Goal: Task Accomplishment & Management: Use online tool/utility

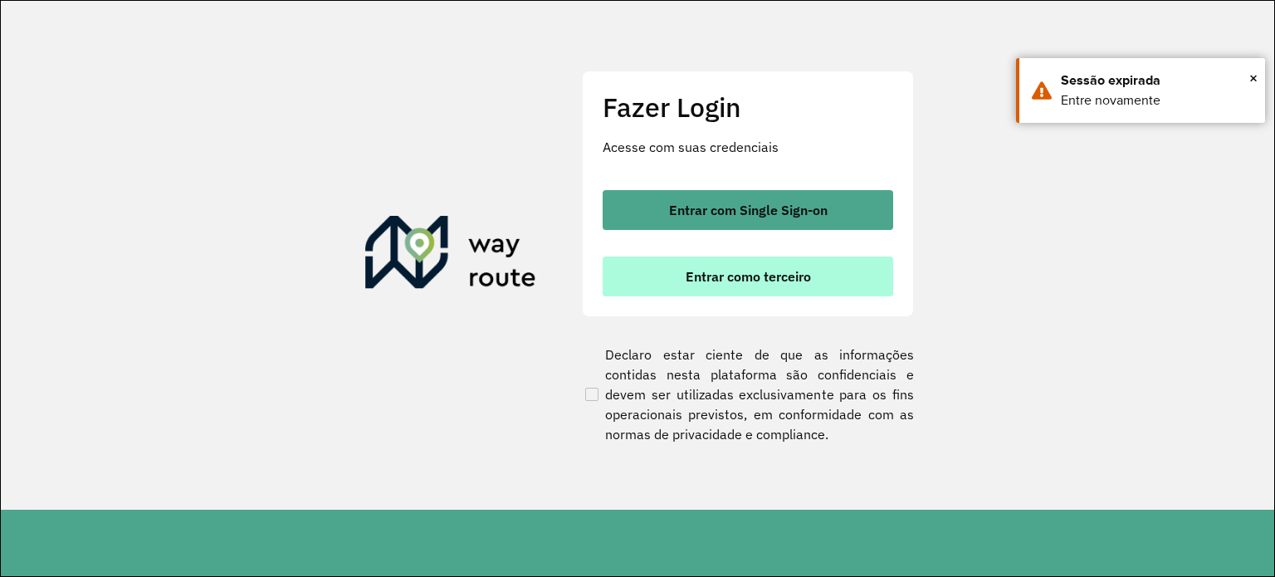
click at [754, 285] on button "Entrar como terceiro" at bounding box center [748, 277] width 291 height 40
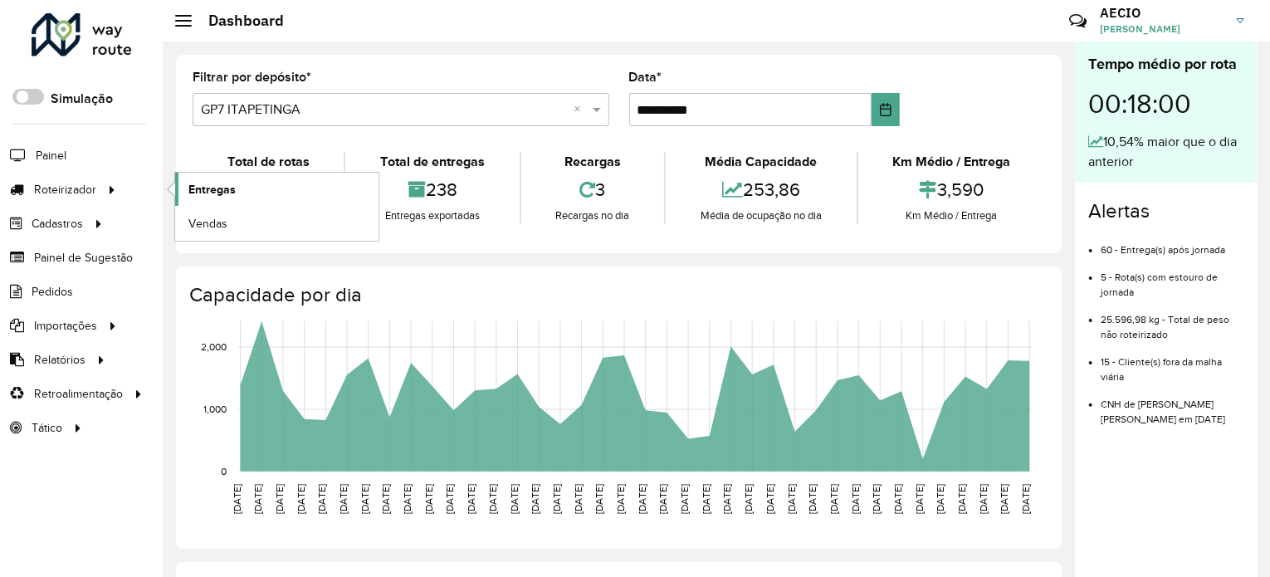
click at [240, 185] on link "Entregas" at bounding box center [276, 189] width 203 height 33
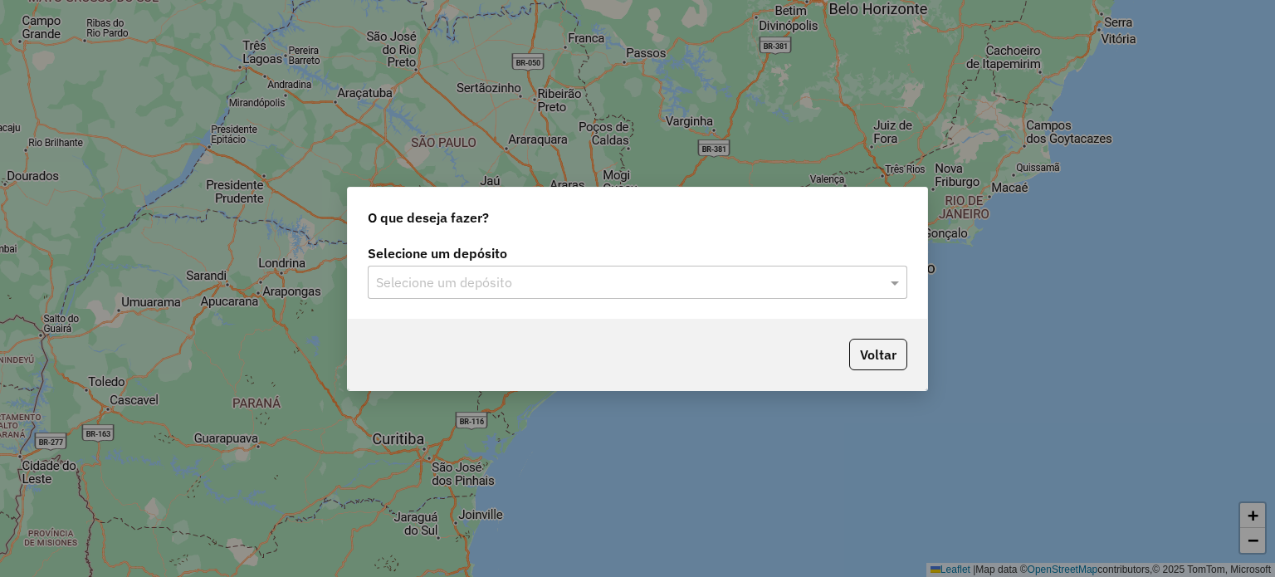
click at [648, 290] on input "text" at bounding box center [621, 283] width 490 height 20
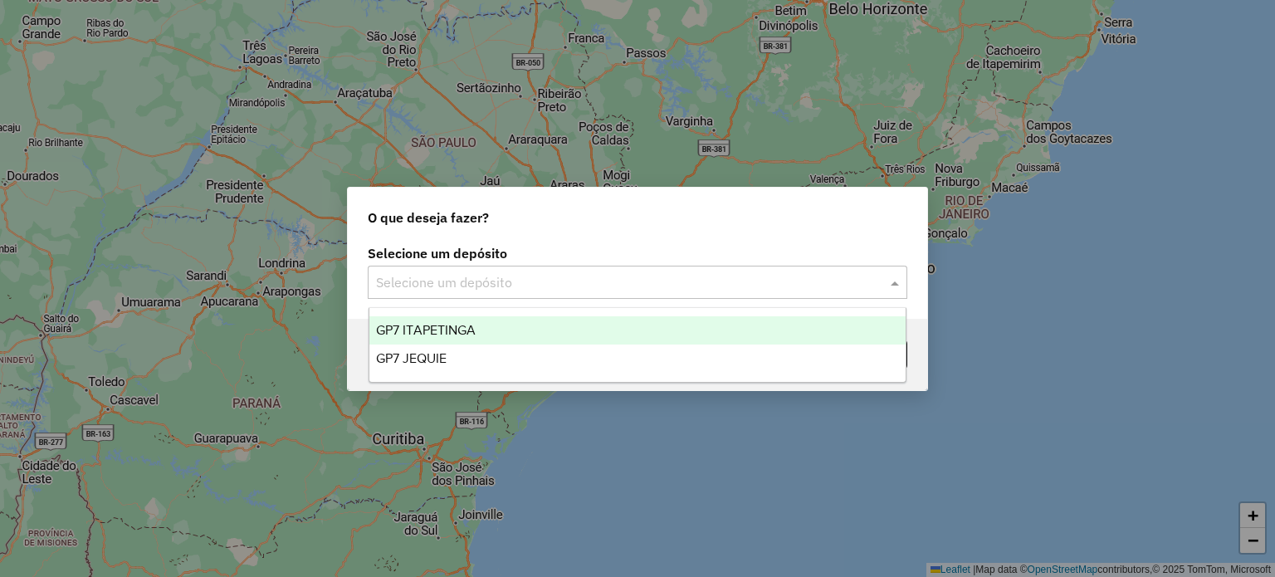
click at [465, 335] on span "GP7 ITAPETINGA" at bounding box center [426, 330] width 100 height 14
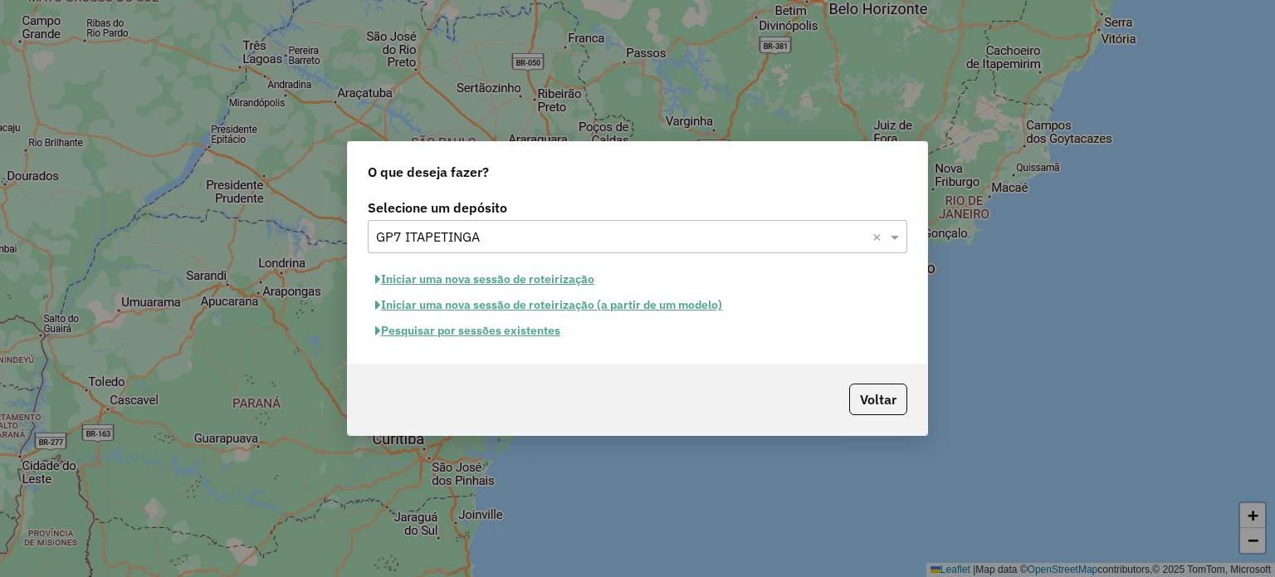
click at [489, 330] on button "Pesquisar por sessões existentes" at bounding box center [468, 331] width 200 height 26
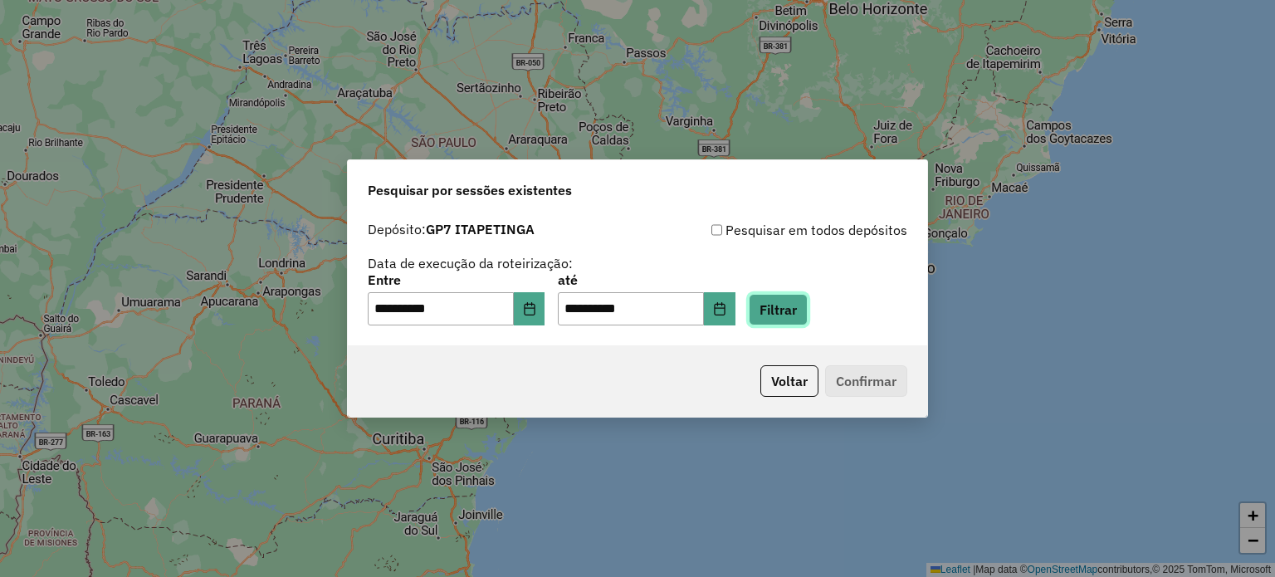
click at [797, 325] on button "Filtrar" at bounding box center [778, 310] width 59 height 32
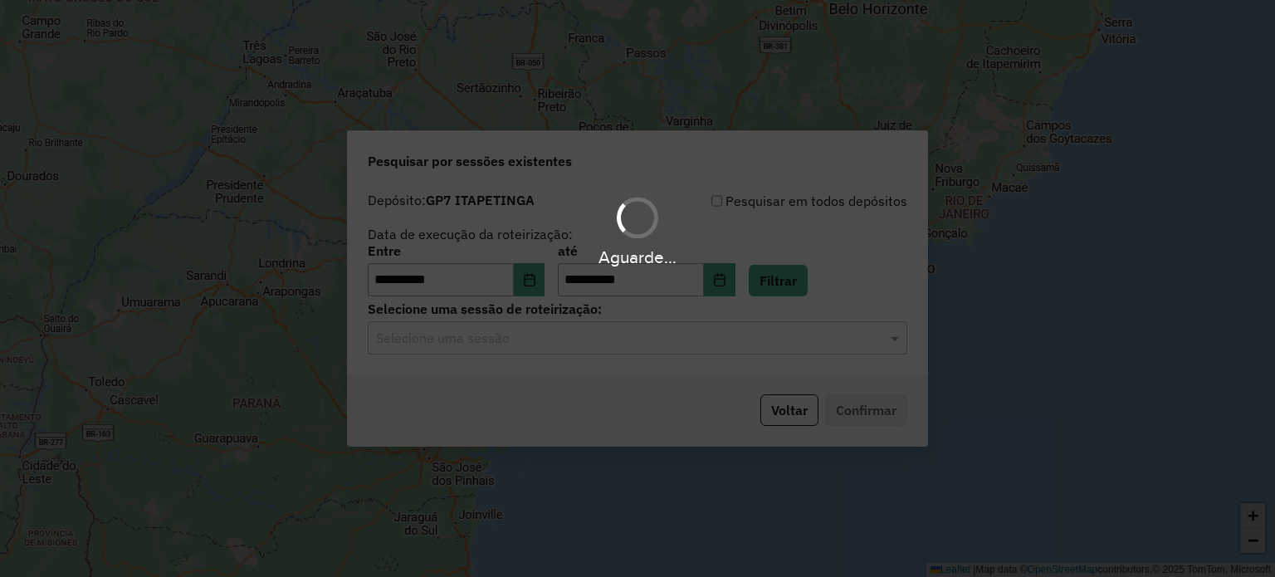
click at [583, 349] on div "Selecione uma sessão" at bounding box center [638, 337] width 540 height 33
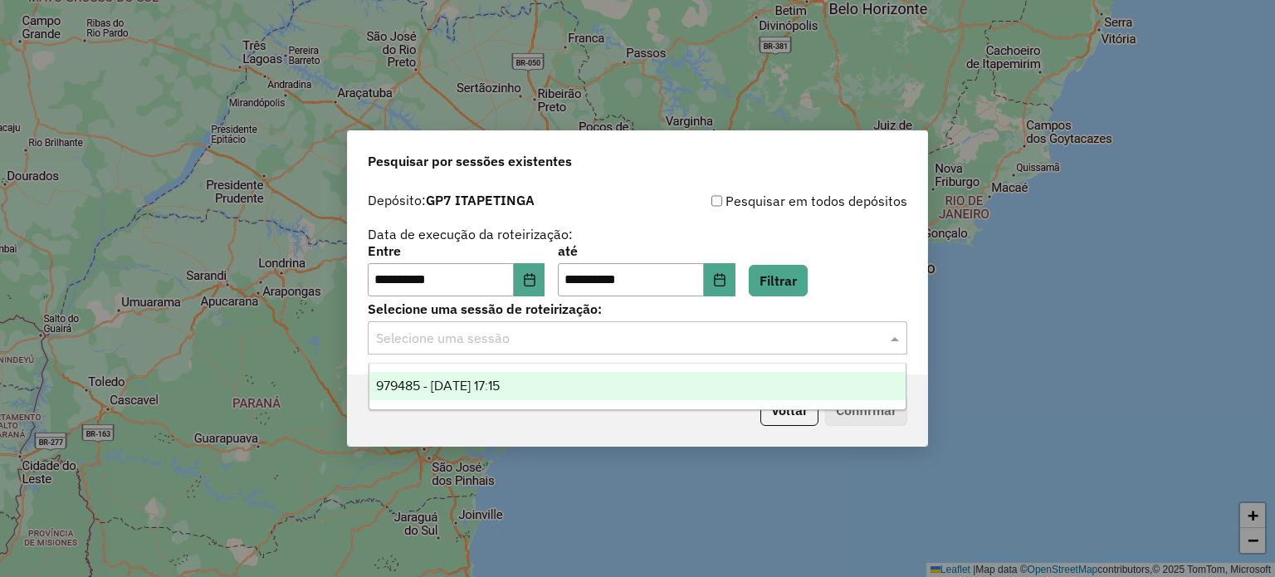
click at [500, 390] on span "979485 - 15/08/2025 17:15" at bounding box center [438, 386] width 124 height 14
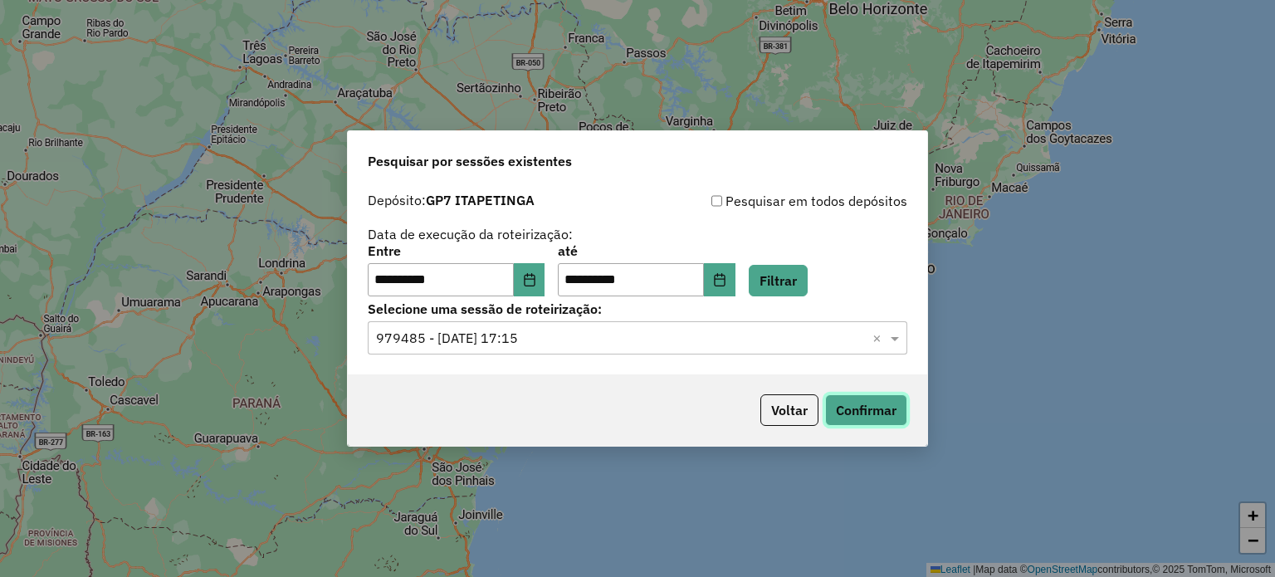
click at [900, 415] on button "Confirmar" at bounding box center [866, 410] width 82 height 32
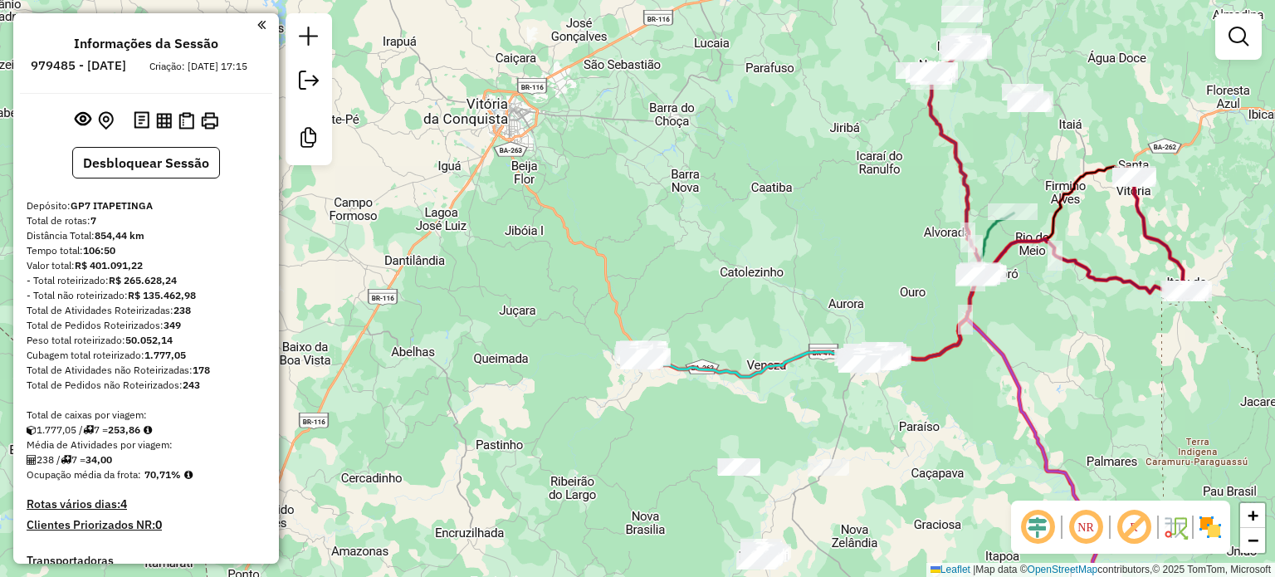
drag, startPoint x: 470, startPoint y: 350, endPoint x: 678, endPoint y: 394, distance: 213.2
click at [705, 413] on div "Janela de atendimento Grade de atendimento Capacidade Transportadoras Veículos …" at bounding box center [637, 288] width 1275 height 577
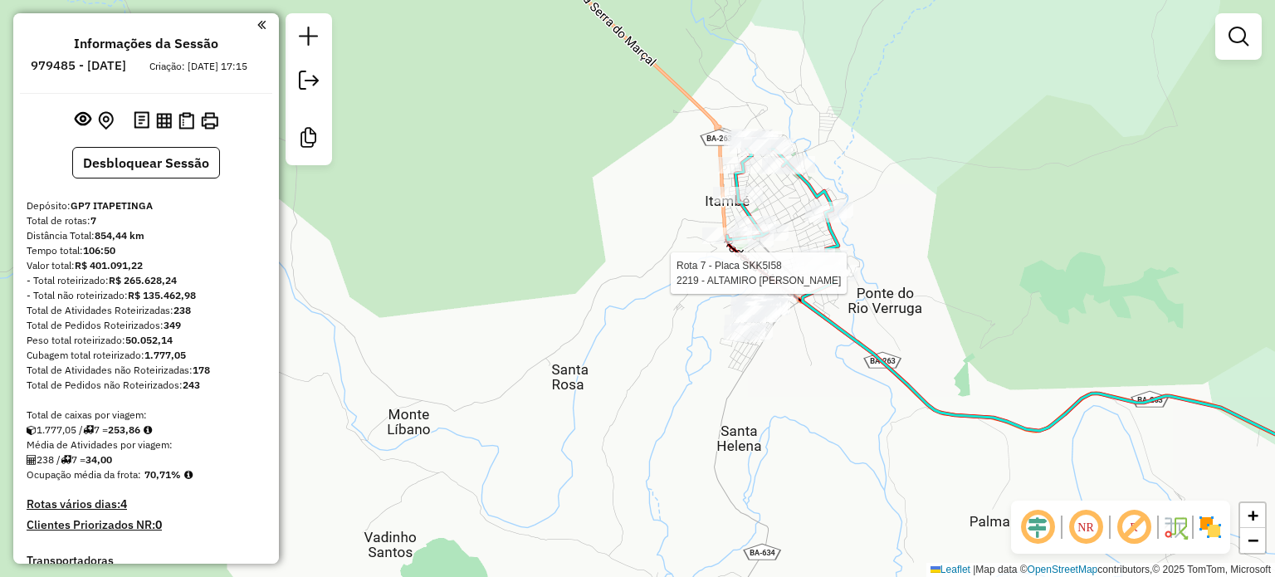
select select "**********"
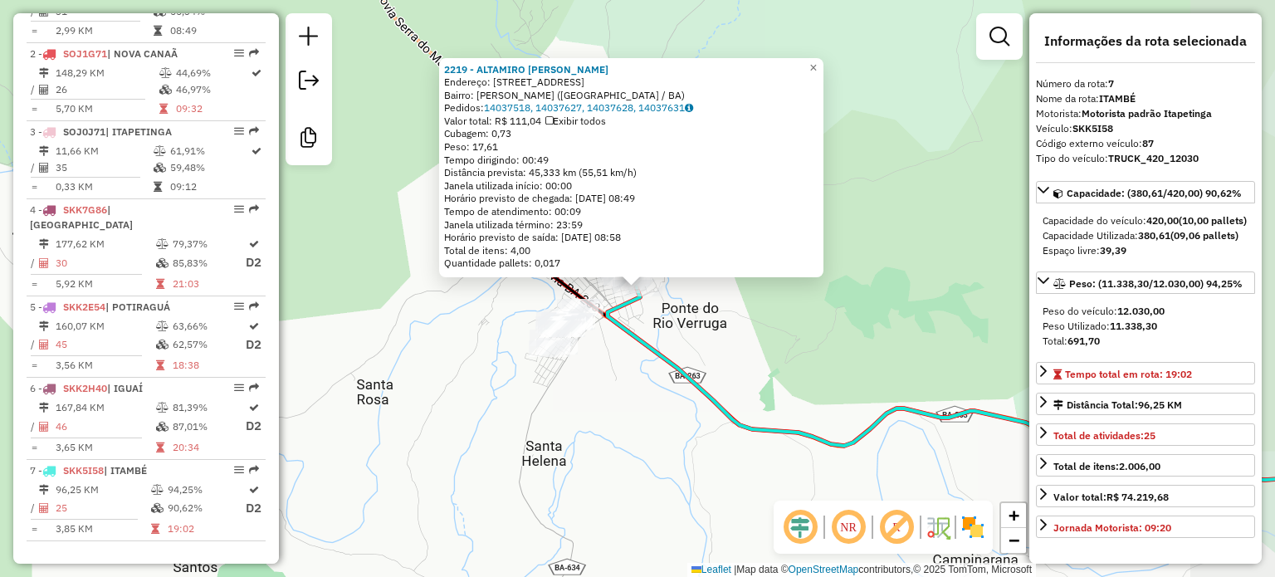
scroll to position [966, 0]
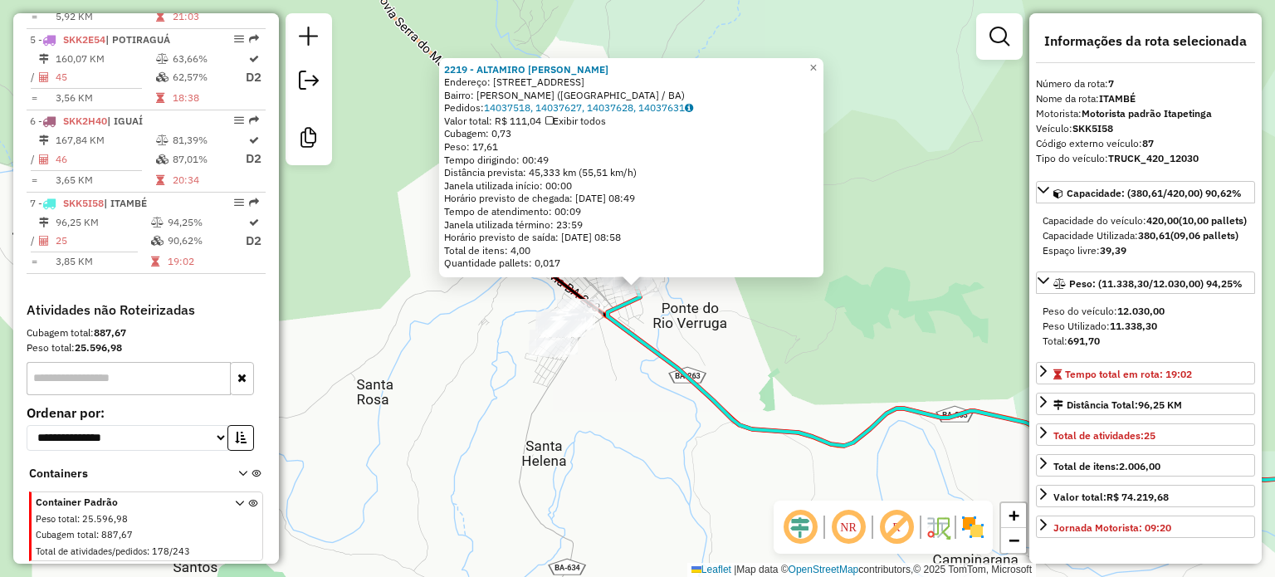
click at [611, 394] on div "2219 - ALTAMIRO RICARDO DA Endereço: AV AV ITAPETINGA 363 Bairro: SIDNEI ALMEID…" at bounding box center [637, 288] width 1275 height 577
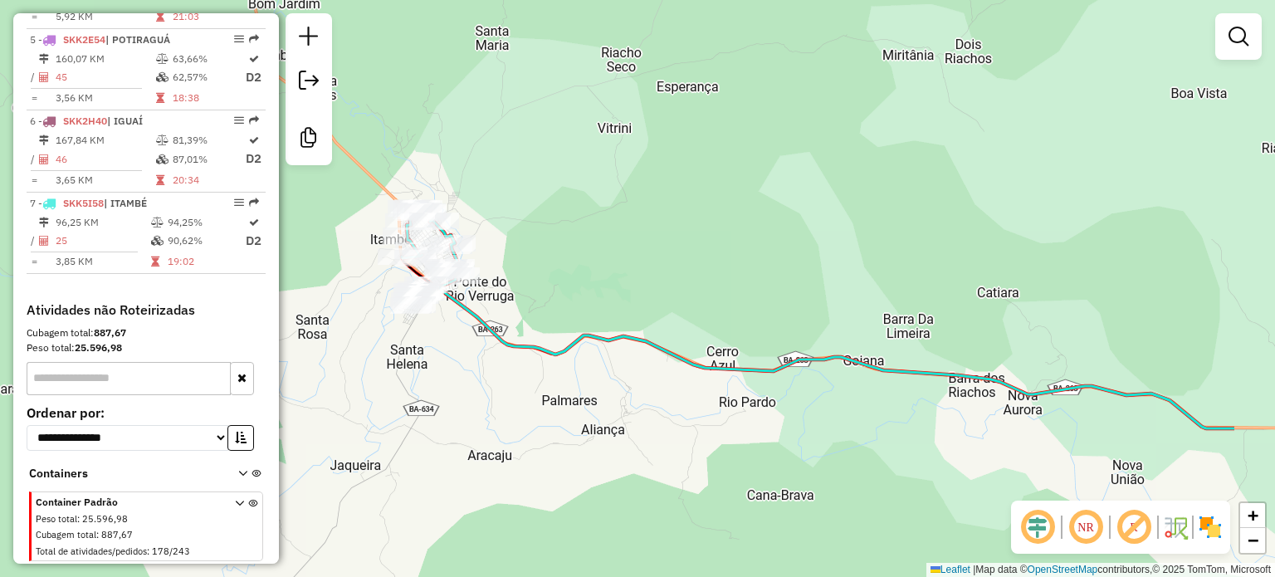
drag, startPoint x: 700, startPoint y: 416, endPoint x: 558, endPoint y: 345, distance: 158.6
click at [558, 345] on icon at bounding box center [837, 352] width 795 height 153
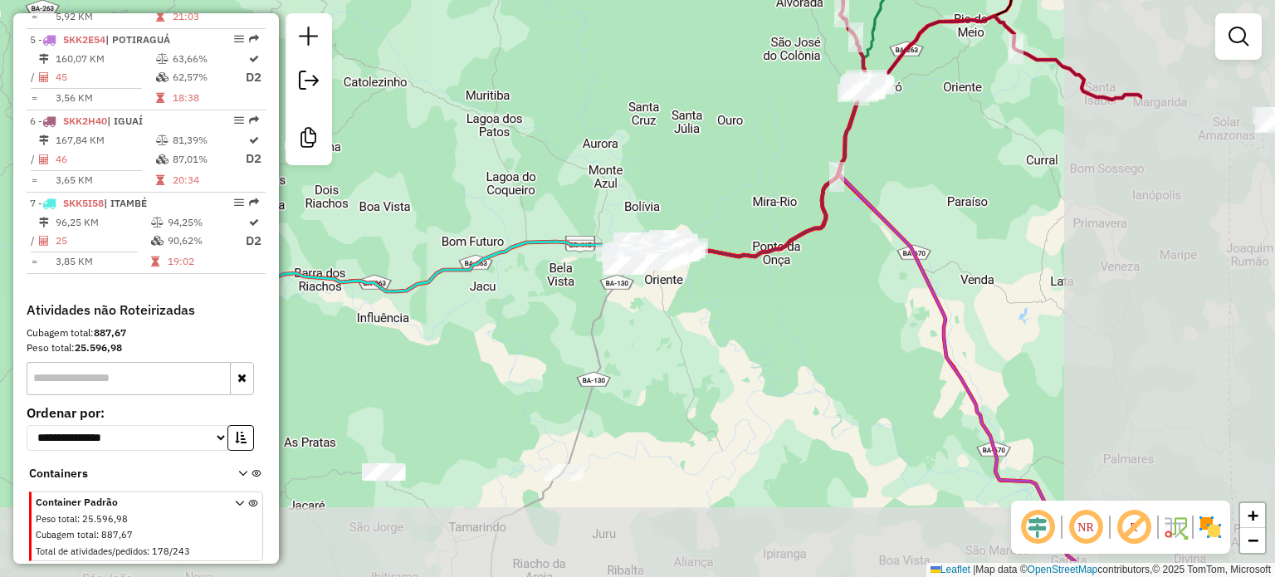
drag, startPoint x: 824, startPoint y: 394, endPoint x: 564, endPoint y: 321, distance: 270.0
click at [564, 321] on div "Janela de atendimento Grade de atendimento Capacidade Transportadoras Veículos …" at bounding box center [637, 288] width 1275 height 577
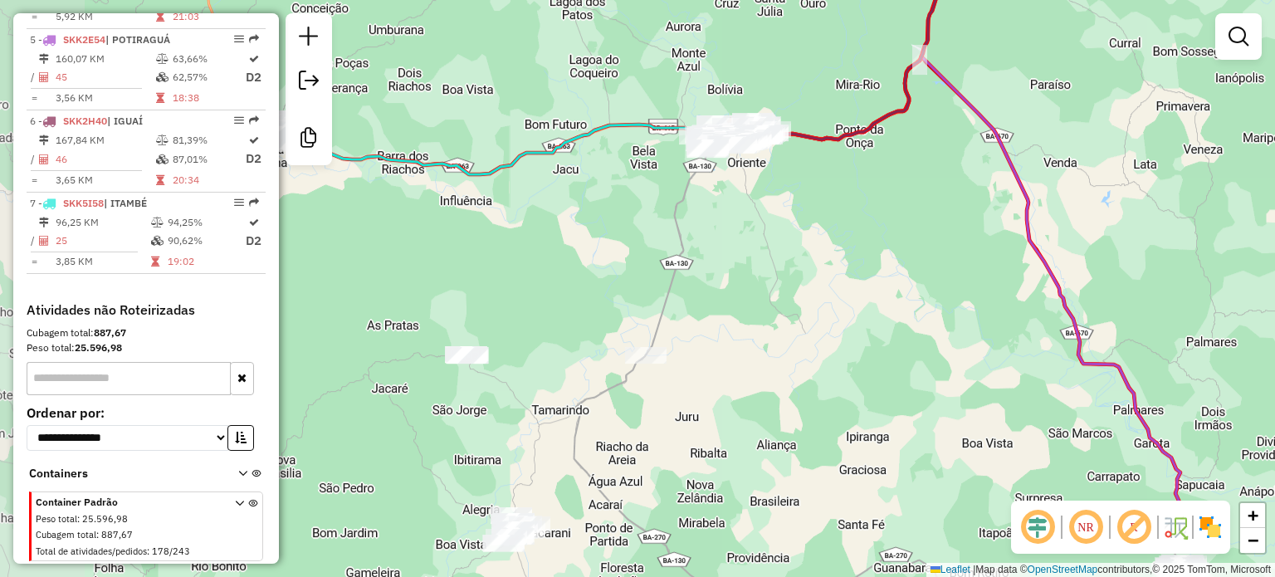
drag, startPoint x: 648, startPoint y: 419, endPoint x: 724, endPoint y: 316, distance: 127.7
click at [724, 316] on div "Janela de atendimento Grade de atendimento Capacidade Transportadoras Veículos …" at bounding box center [637, 288] width 1275 height 577
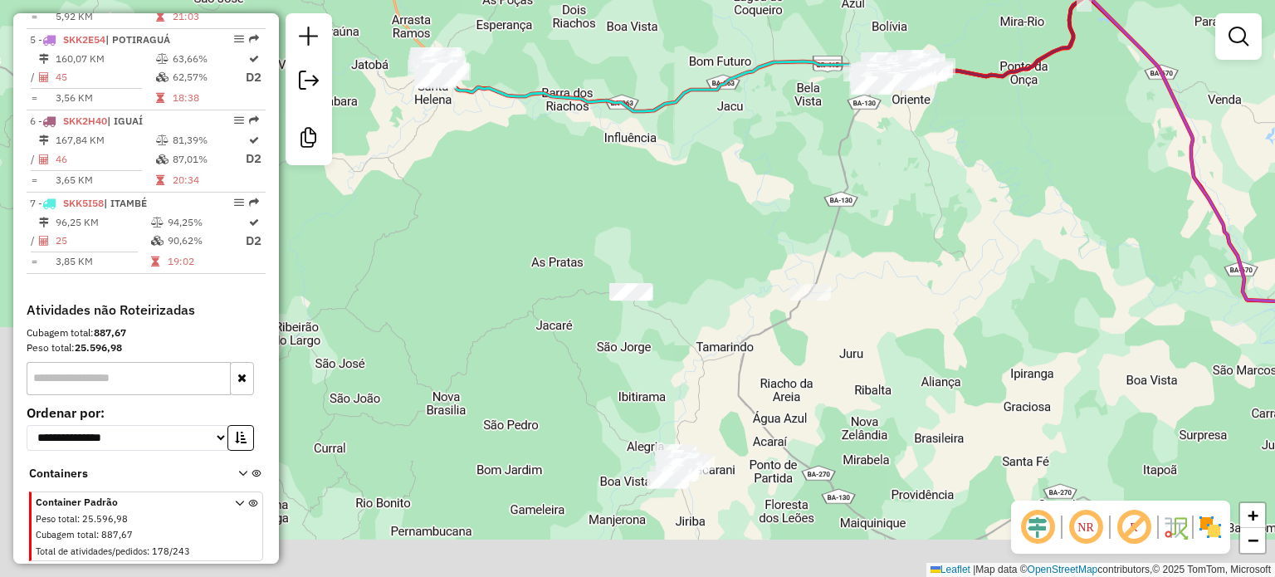
drag, startPoint x: 577, startPoint y: 250, endPoint x: 731, endPoint y: 161, distance: 178.2
click at [731, 161] on div "Janela de atendimento Grade de atendimento Capacidade Transportadoras Veículos …" at bounding box center [637, 288] width 1275 height 577
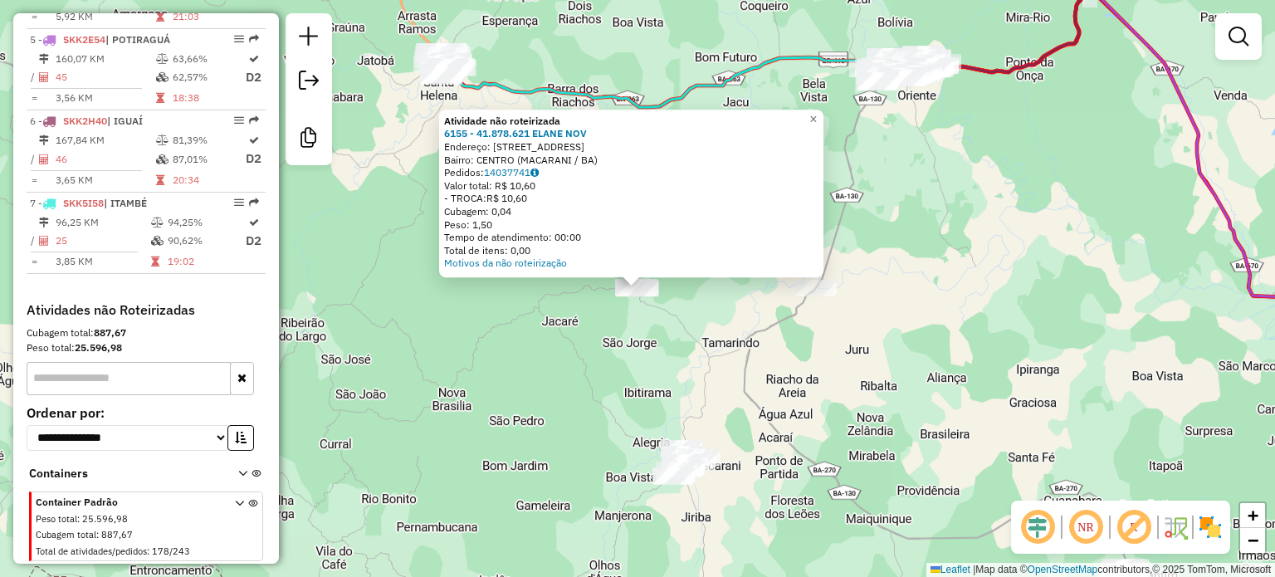
click at [565, 350] on div "Atividade não roteirizada 6155 - 41.878.621 ELANE NOV Endereço: Rua sao jose 36…" at bounding box center [637, 288] width 1275 height 577
click at [576, 375] on div "Atividade não roteirizada 6155 - 41.878.621 ELANE NOV Endereço: Rua sao jose 36…" at bounding box center [637, 288] width 1275 height 577
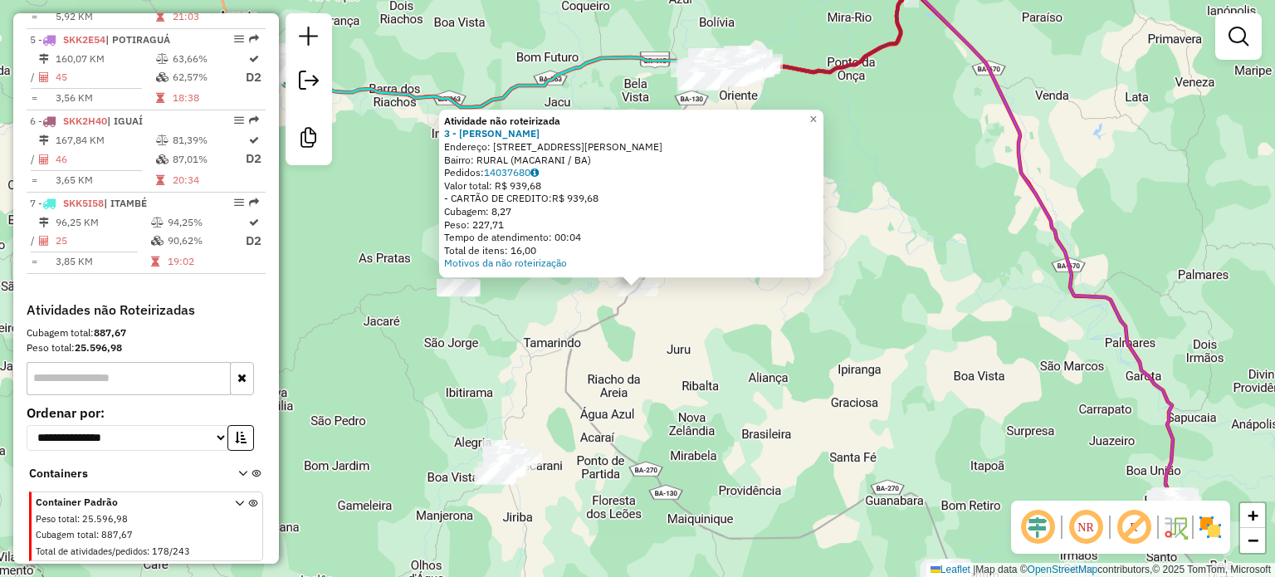
click at [741, 321] on div "Atividade não roteirizada 3 - ANTONIO CARLOS BENEV Endereço: RUA ROD MACARANI/I…" at bounding box center [637, 288] width 1275 height 577
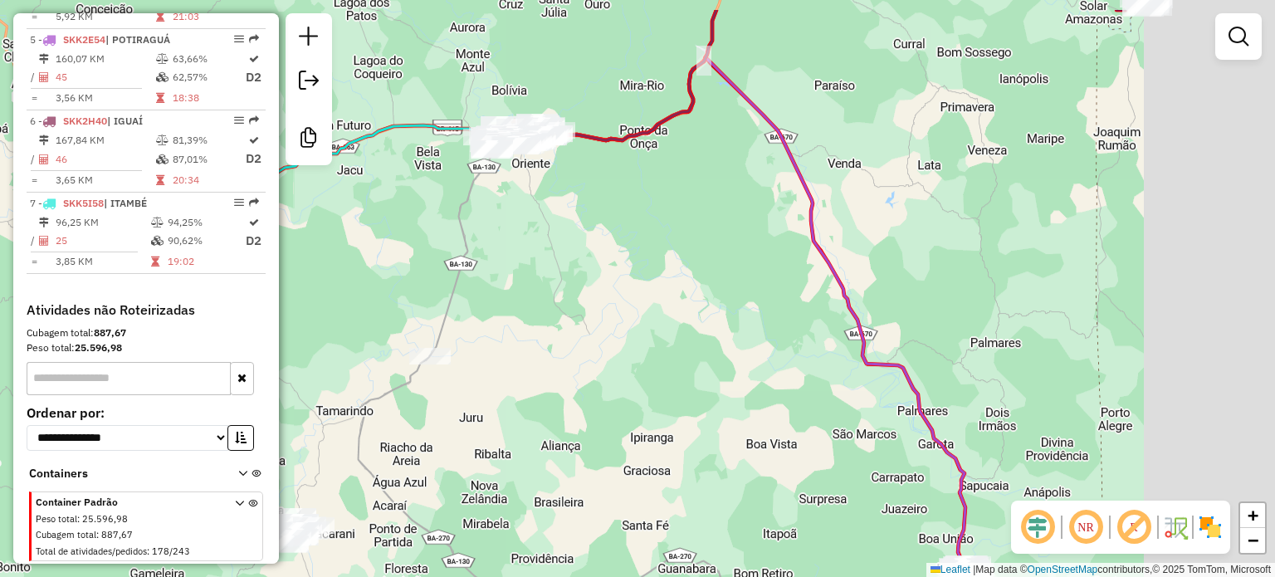
drag, startPoint x: 785, startPoint y: 280, endPoint x: 517, endPoint y: 363, distance: 280.0
click at [517, 363] on div "Janela de atendimento Grade de atendimento Capacidade Transportadoras Veículos …" at bounding box center [637, 288] width 1275 height 577
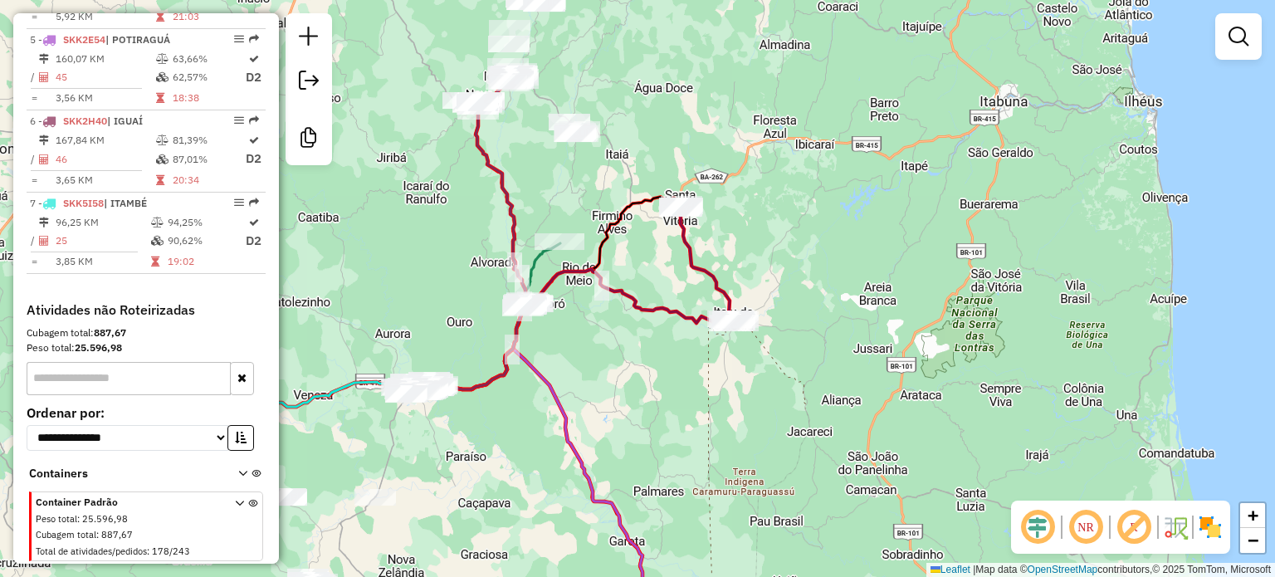
drag, startPoint x: 807, startPoint y: 238, endPoint x: 689, endPoint y: 374, distance: 179.5
click at [700, 382] on div "Janela de atendimento Grade de atendimento Capacidade Transportadoras Veículos …" at bounding box center [637, 288] width 1275 height 577
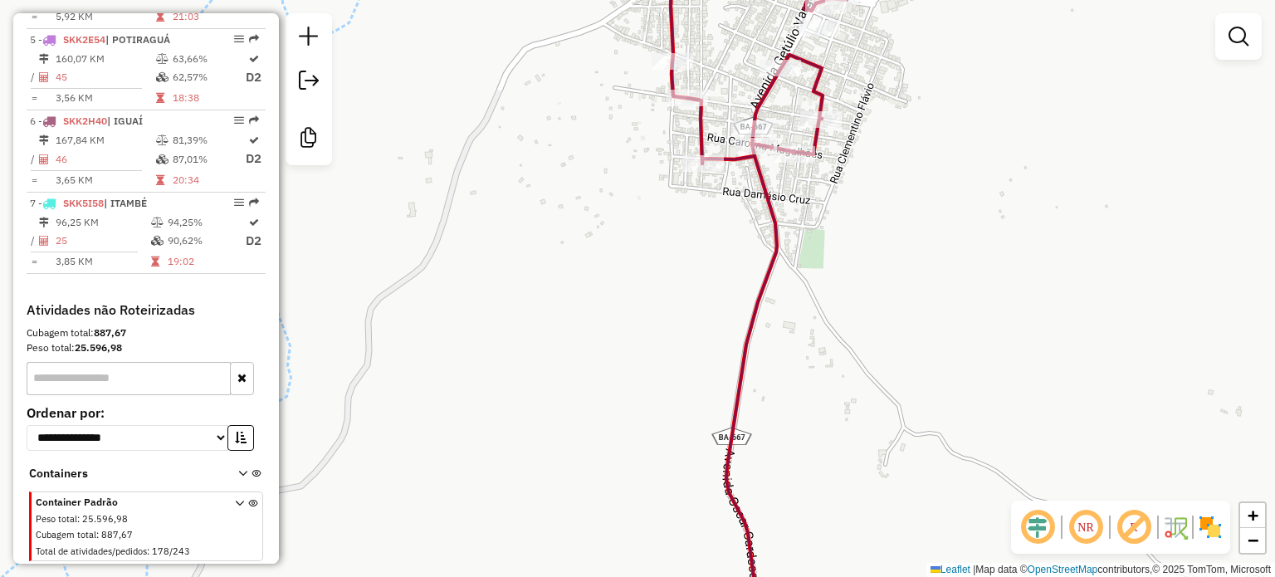
drag, startPoint x: 893, startPoint y: 37, endPoint x: 898, endPoint y: 149, distance: 111.3
click at [898, 149] on div "Janela de atendimento Grade de atendimento Capacidade Transportadoras Veículos …" at bounding box center [637, 288] width 1275 height 577
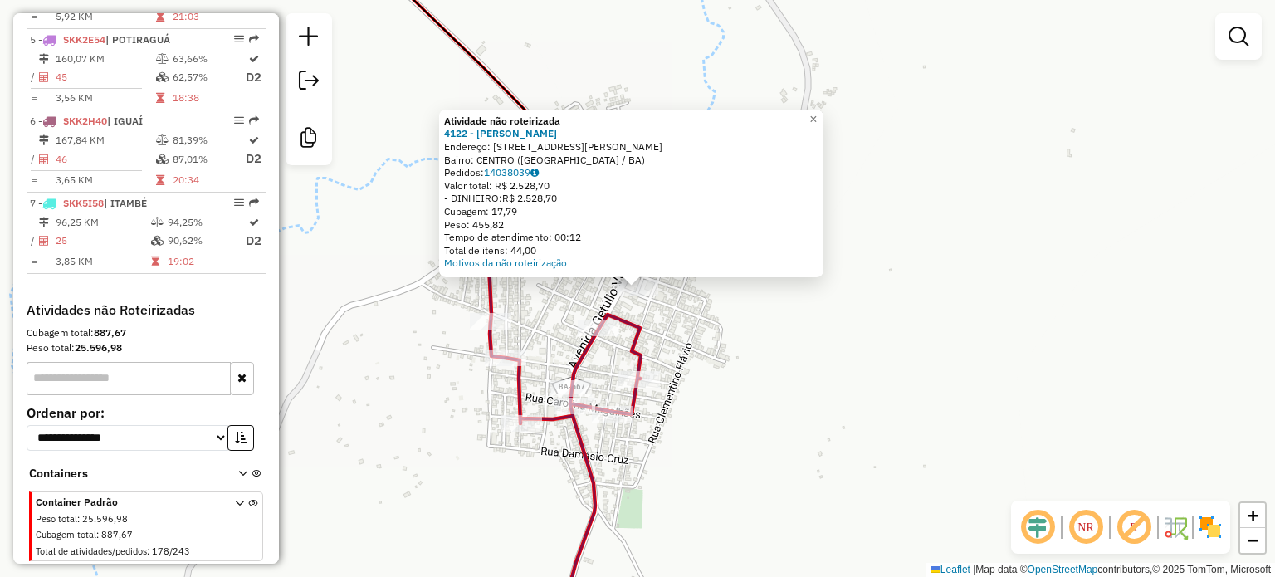
click at [797, 361] on div "Atividade não roteirizada 4122 - ALECIO ARAUJO SANTOS Endereço: R R RUA GETULIO…" at bounding box center [637, 288] width 1275 height 577
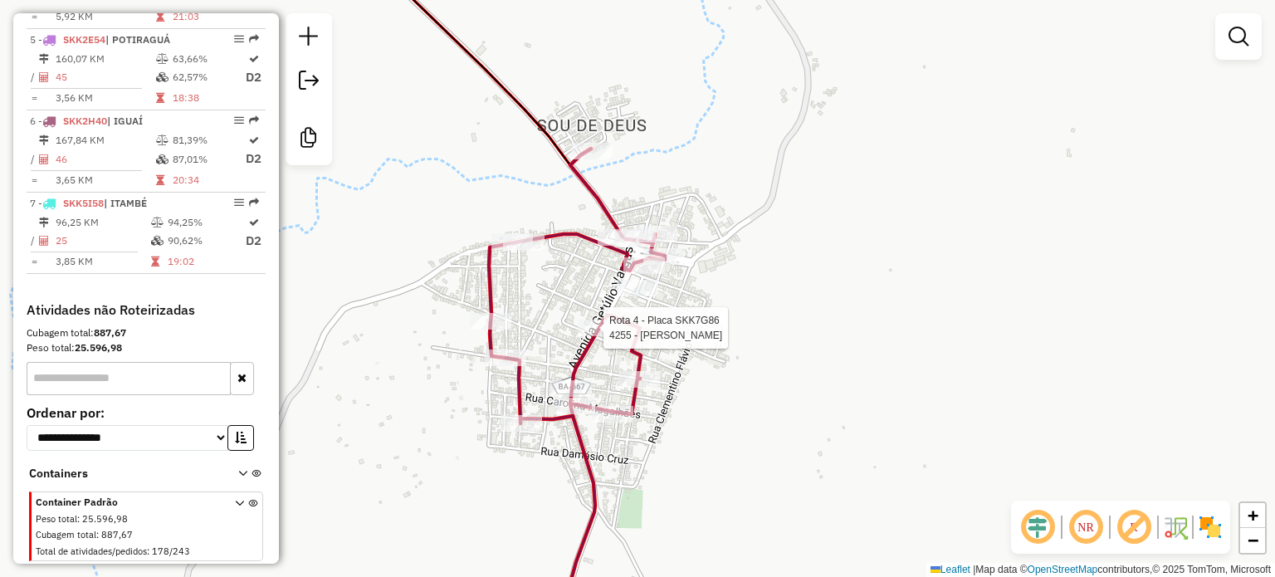
select select "**********"
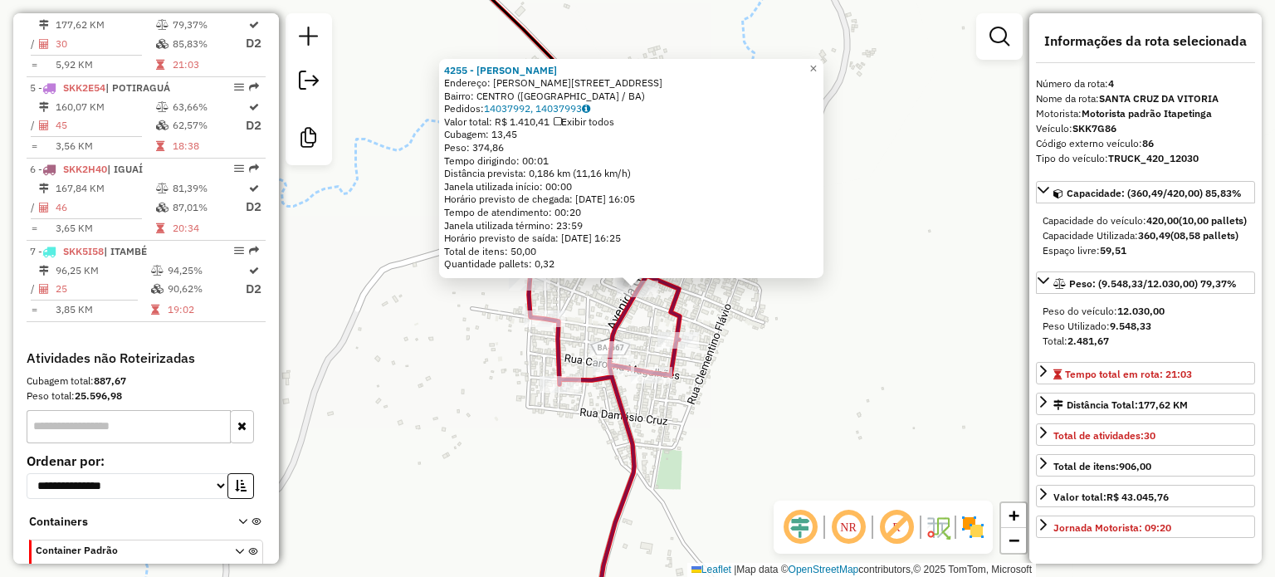
scroll to position [887, 0]
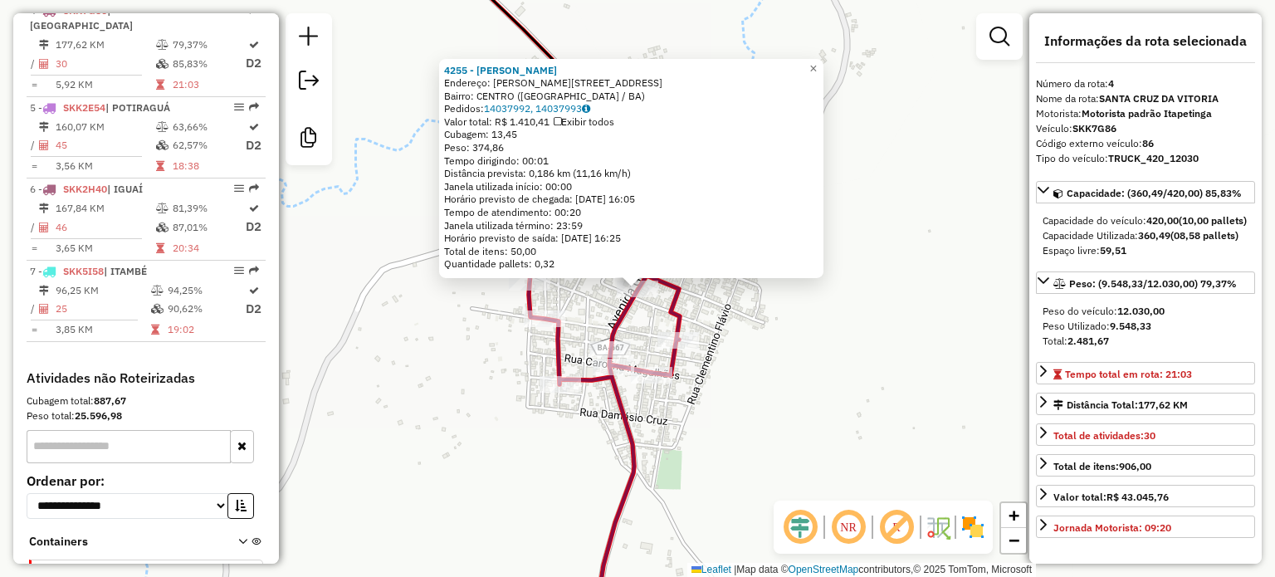
click at [785, 367] on div "4255 - VALDIR LOPES SOUSA J Endereço: R GETULIO VARGAS 139 Bairro: CENTRO (SANT…" at bounding box center [637, 288] width 1275 height 577
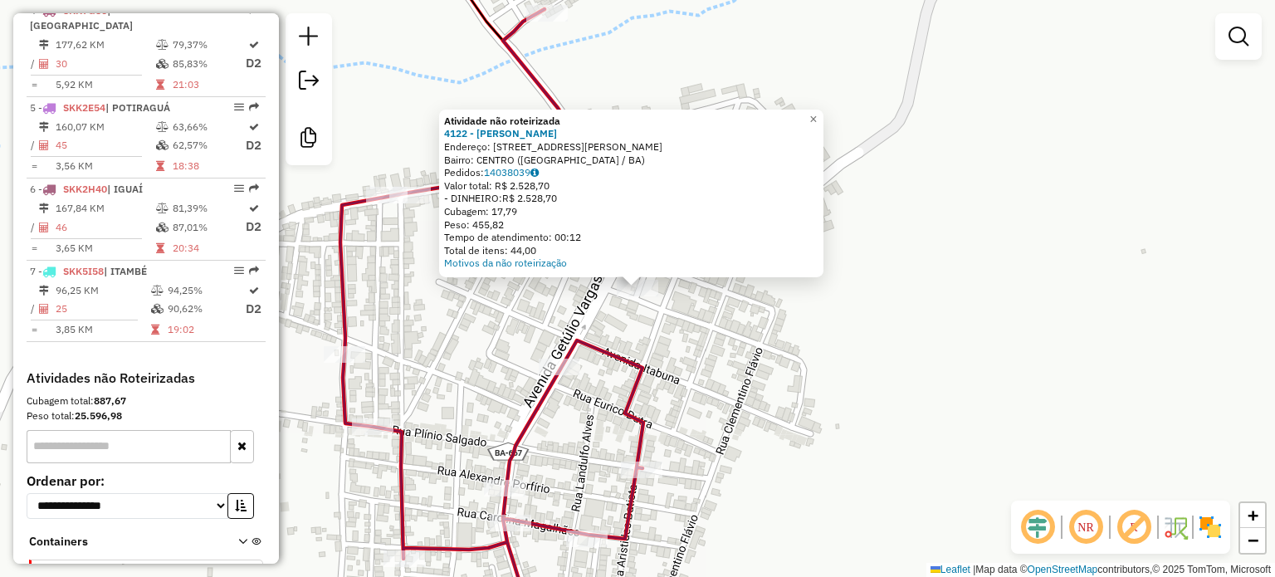
click at [731, 340] on div "Atividade não roteirizada 4122 - ALECIO ARAUJO SANTOS Endereço: R R RUA GETULIO…" at bounding box center [637, 288] width 1275 height 577
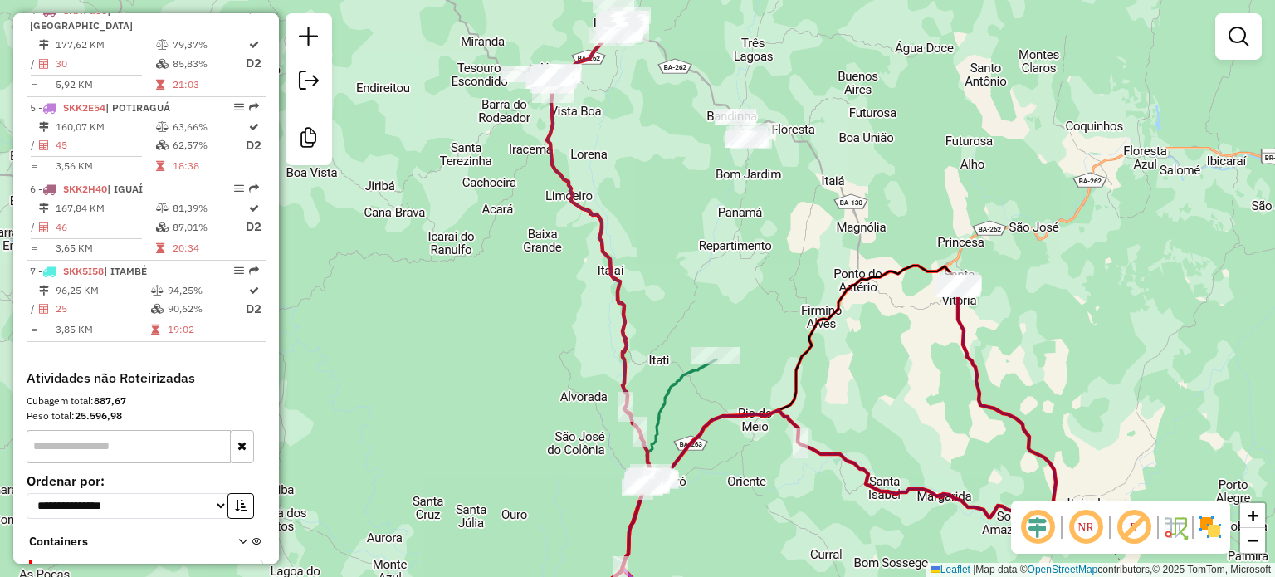
drag, startPoint x: 599, startPoint y: 398, endPoint x: 873, endPoint y: 368, distance: 276.5
click at [873, 368] on div "Janela de atendimento Grade de atendimento Capacidade Transportadoras Veículos …" at bounding box center [637, 288] width 1275 height 577
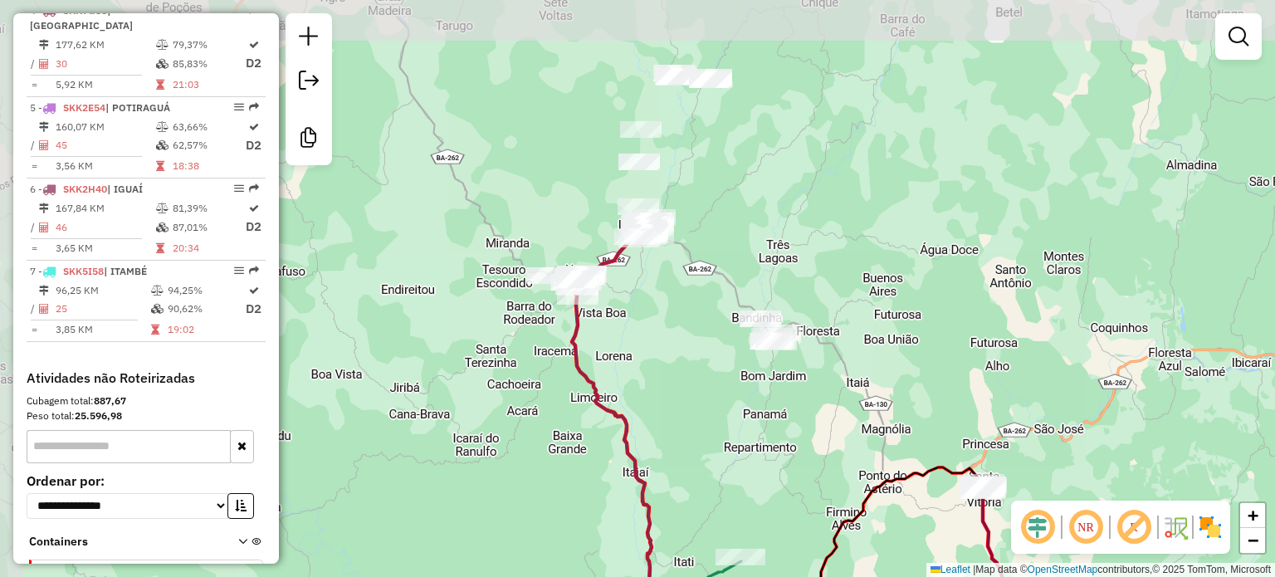
drag, startPoint x: 650, startPoint y: 217, endPoint x: 717, endPoint y: 380, distance: 176.9
click at [674, 411] on div "Janela de atendimento Grade de atendimento Capacidade Transportadoras Veículos …" at bounding box center [637, 288] width 1275 height 577
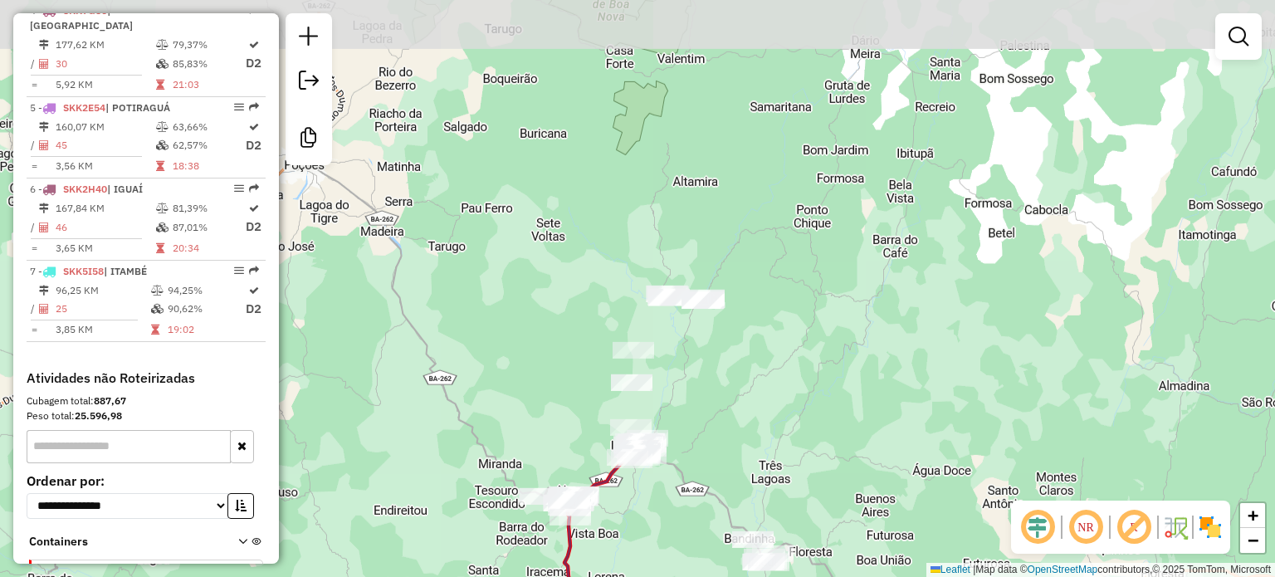
drag, startPoint x: 727, startPoint y: 202, endPoint x: 736, endPoint y: 350, distance: 148.0
click at [736, 350] on div "Janela de atendimento Grade de atendimento Capacidade Transportadoras Veículos …" at bounding box center [637, 288] width 1275 height 577
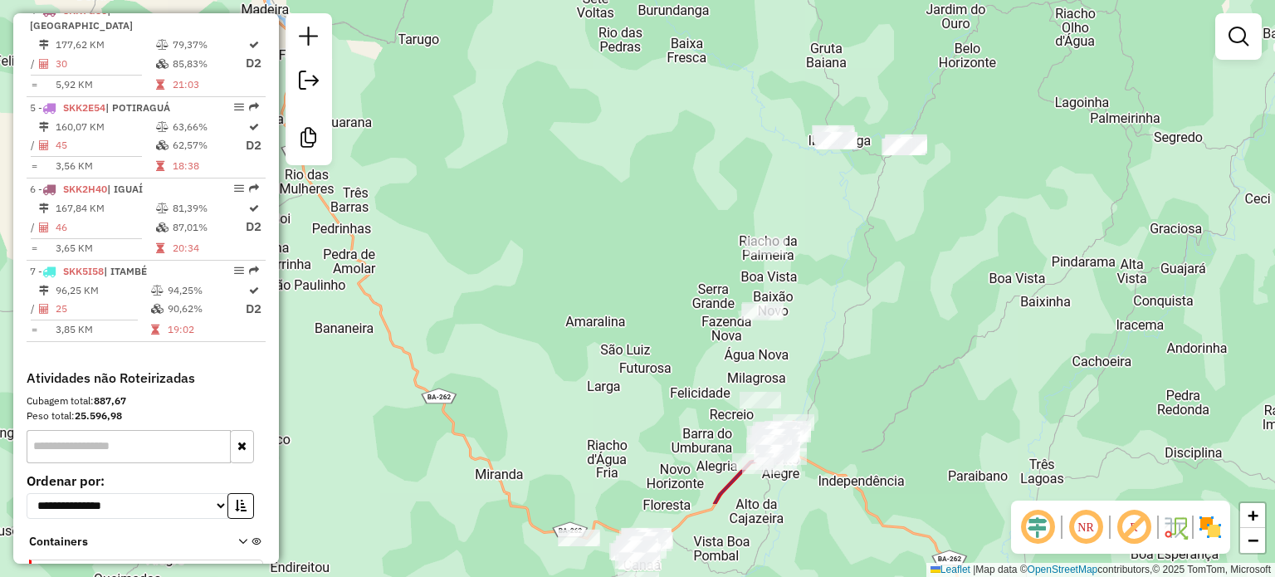
drag, startPoint x: 656, startPoint y: 381, endPoint x: 879, endPoint y: 283, distance: 243.9
click at [879, 283] on div "Janela de atendimento Grade de atendimento Capacidade Transportadoras Veículos …" at bounding box center [637, 288] width 1275 height 577
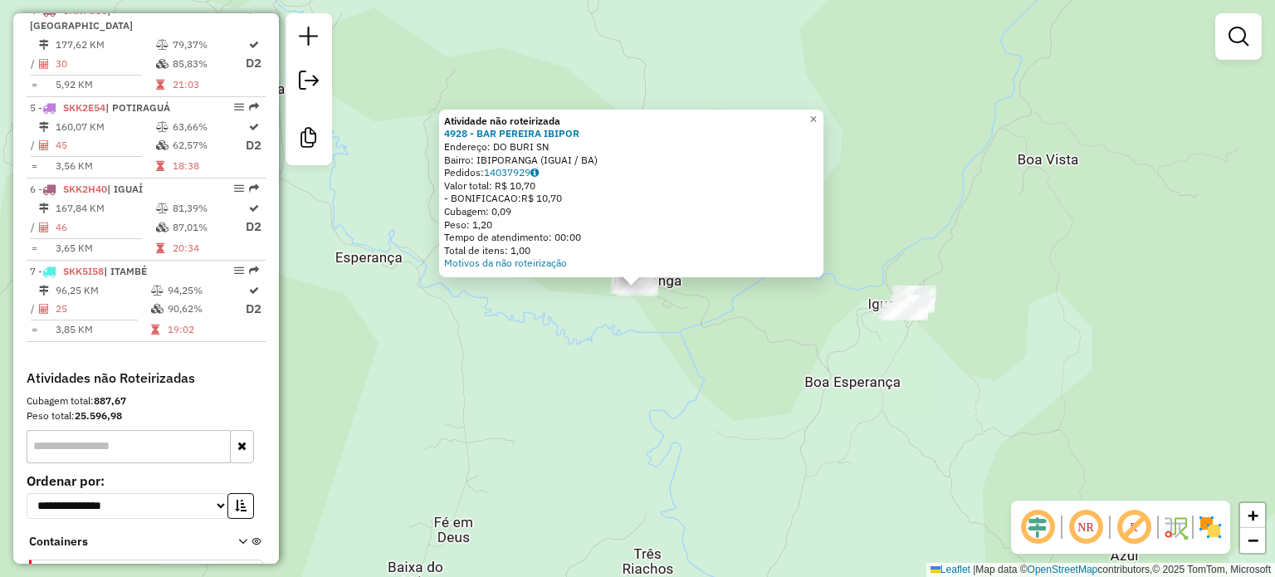
click at [633, 351] on div "Atividade não roteirizada 4928 - BAR PEREIRA IBIPOR Endereço: DO BURI SN Bairro…" at bounding box center [637, 288] width 1275 height 577
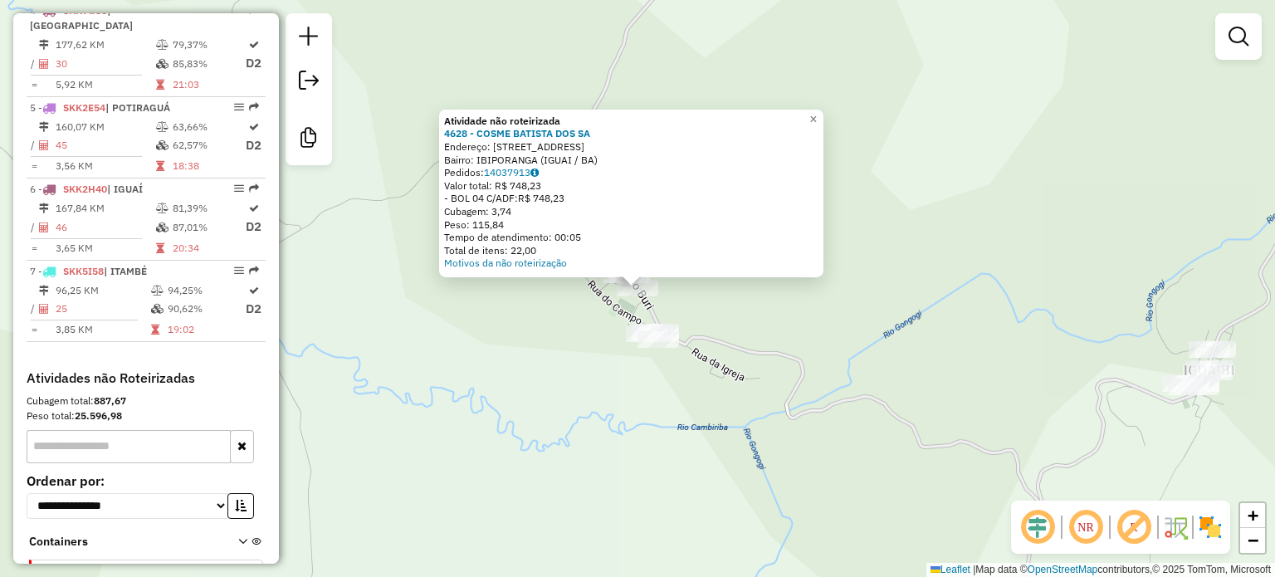
click at [573, 348] on div "Atividade não roteirizada 4628 - COSME BATISTA DOS SA Endereço: Rua RUA DO BURI…" at bounding box center [637, 288] width 1275 height 577
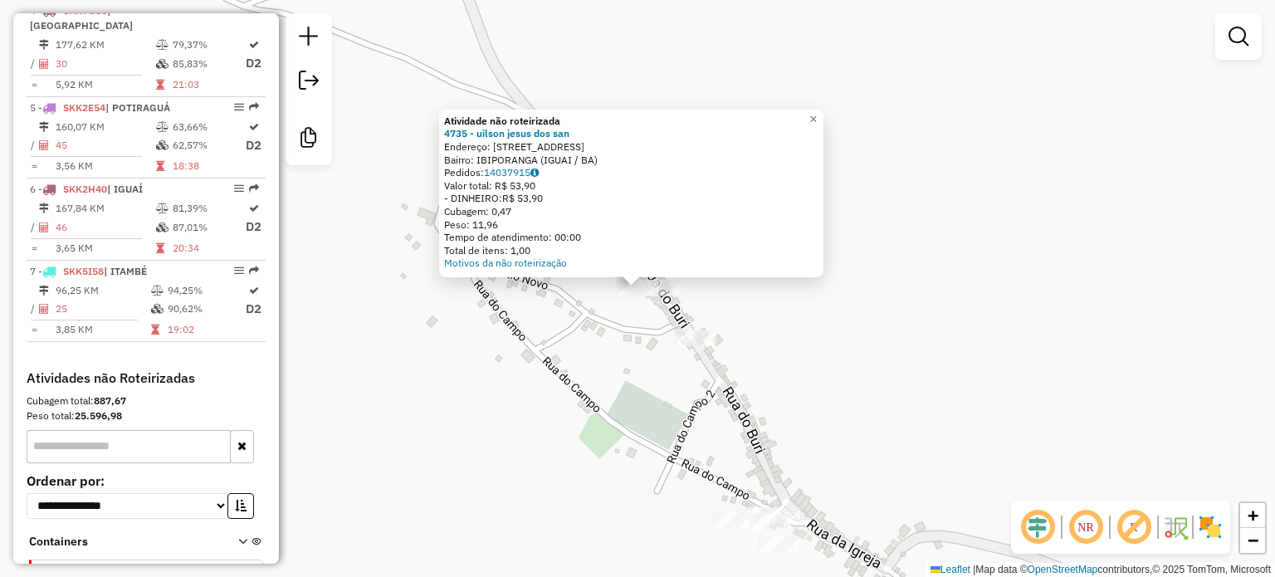
click at [615, 275] on div "Atividade não roteirizada 4735 - uilson jesus dos san Endereço: Rua Rua do bori…" at bounding box center [631, 194] width 384 height 168
click at [549, 334] on div "Atividade não roteirizada 4735 - uilson jesus dos san Endereço: Rua Rua do bori…" at bounding box center [637, 288] width 1275 height 577
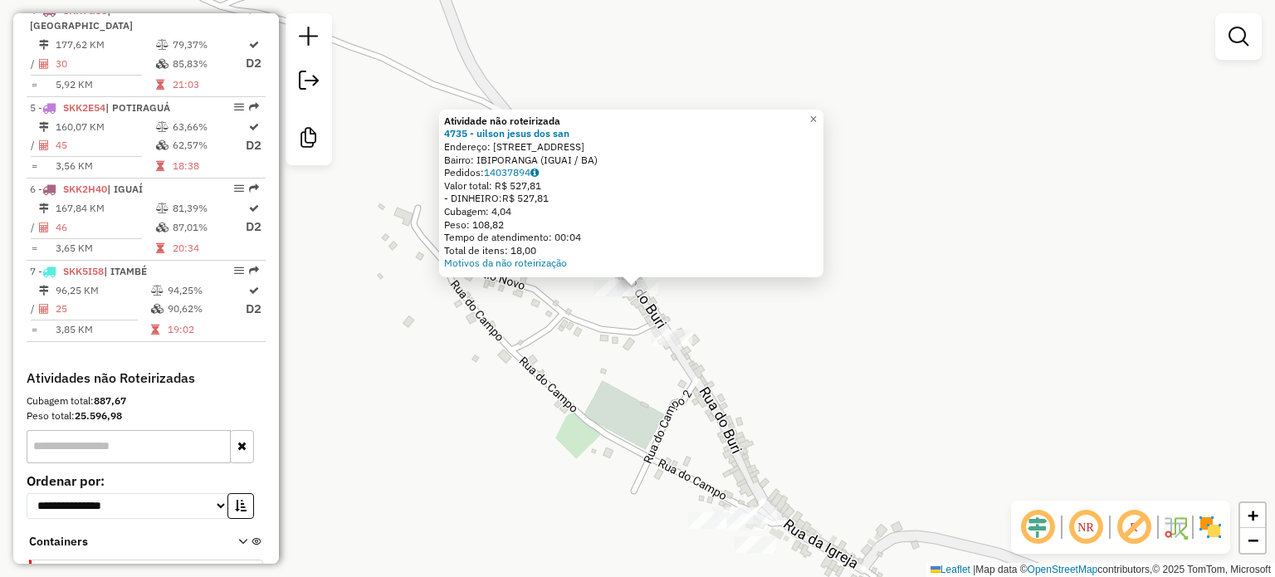
click at [813, 350] on div "Atividade não roteirizada 4735 - uilson jesus dos san Endereço: Rua Rua do bori…" at bounding box center [637, 288] width 1275 height 577
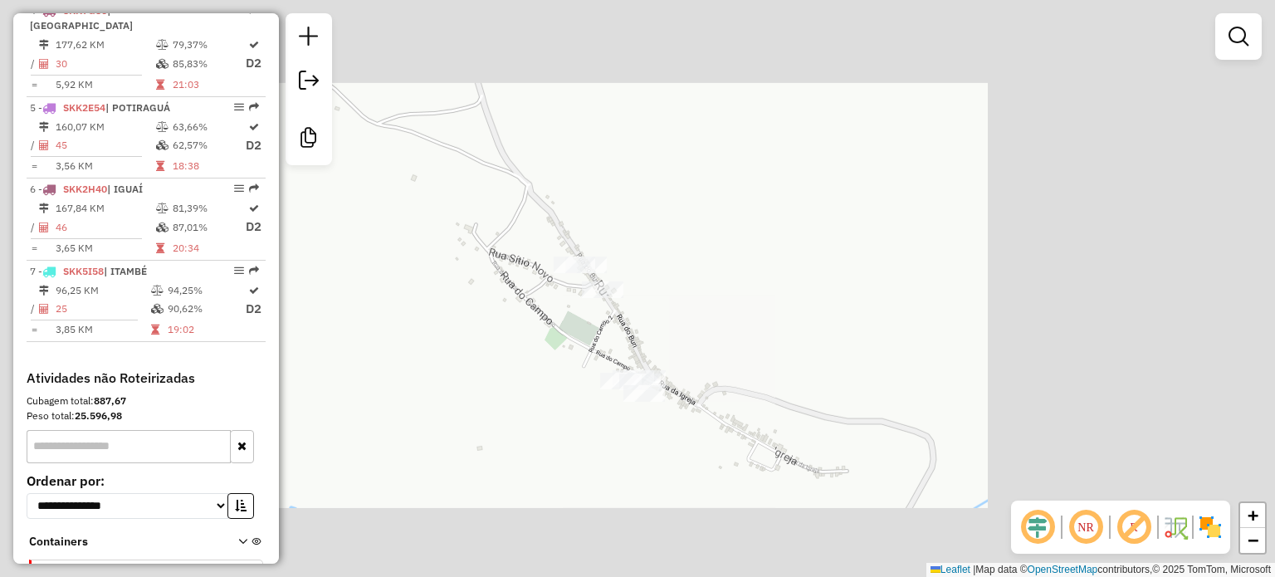
drag, startPoint x: 686, startPoint y: 323, endPoint x: 552, endPoint y: 286, distance: 138.8
click at [552, 286] on div "Janela de atendimento Grade de atendimento Capacidade Transportadoras Veículos …" at bounding box center [637, 288] width 1275 height 577
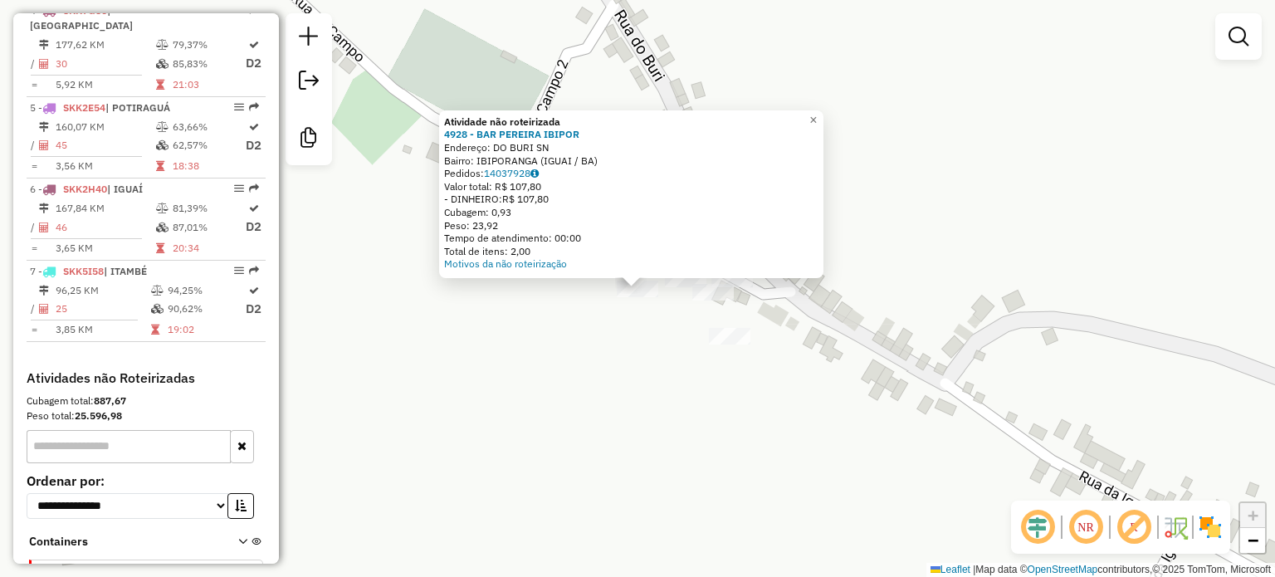
click at [595, 331] on div "Atividade não roteirizada 4928 - BAR PEREIRA IBIPOR Endereço: DO BURI SN Bairro…" at bounding box center [637, 288] width 1275 height 577
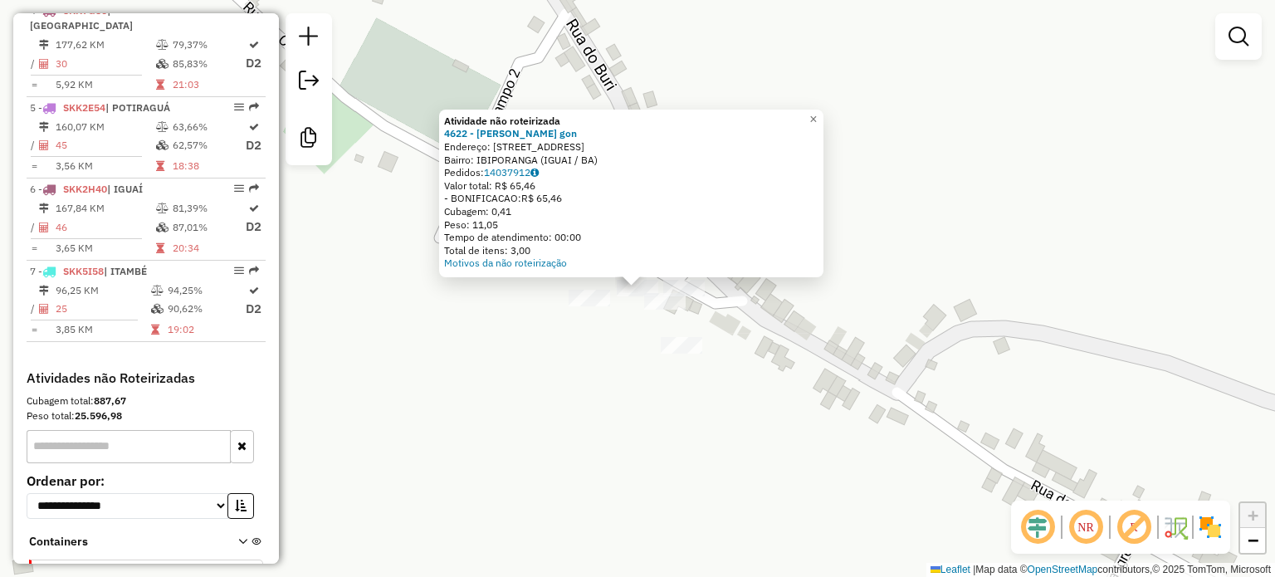
click at [562, 366] on div "Atividade não roteirizada 4622 - carlos felisberg gon Endereço: AVE ibiporanga …" at bounding box center [637, 288] width 1275 height 577
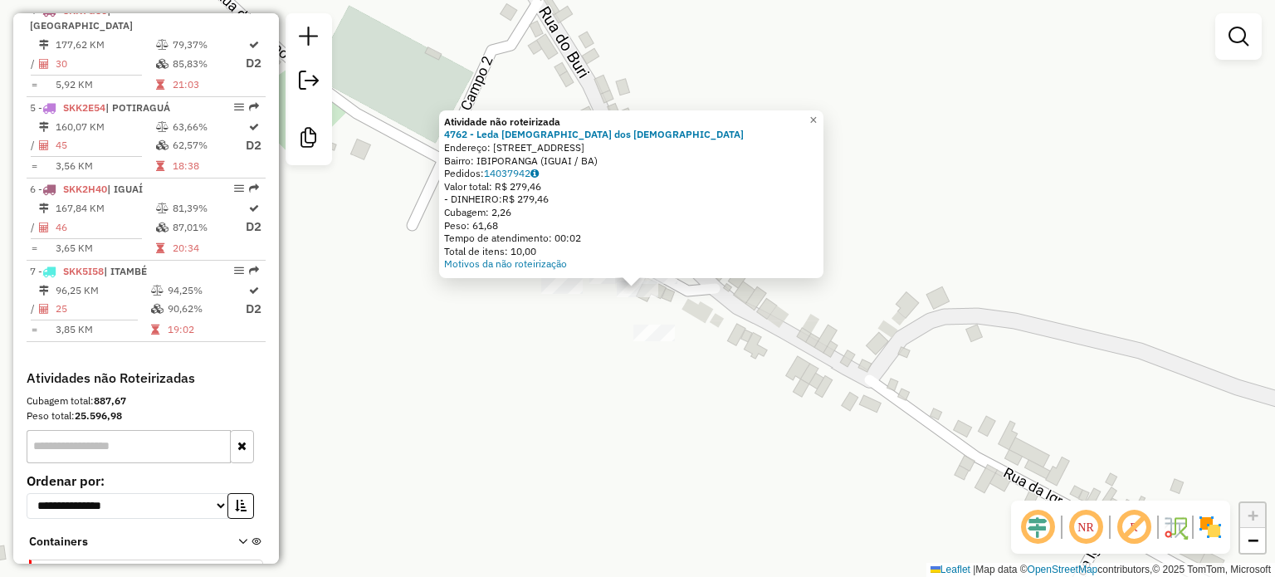
click at [585, 365] on div "Atividade não roteirizada 4762 - Leda jesus dos santo Endereço: Rua praca 10 Ba…" at bounding box center [637, 288] width 1275 height 577
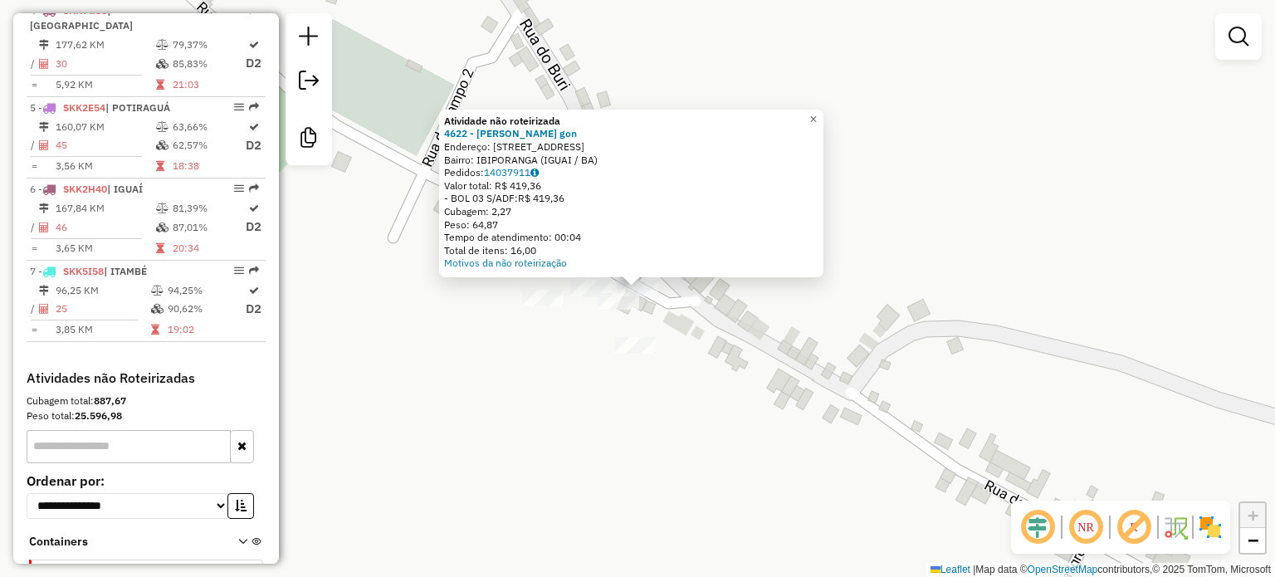
click at [703, 342] on div "Atividade não roteirizada 4622 - carlos felisberg gon Endereço: AVE ibiporanga …" at bounding box center [637, 288] width 1275 height 577
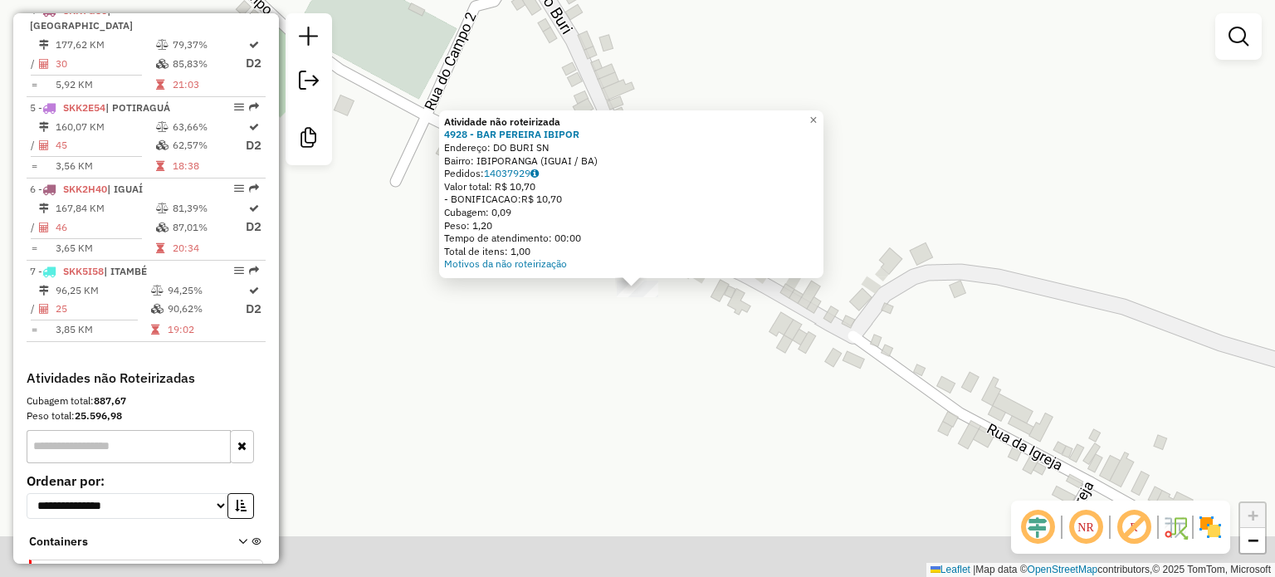
click at [810, 350] on div "Atividade não roteirizada 4928 - BAR PEREIRA IBIPOR Endereço: DO BURI SN Bairro…" at bounding box center [637, 288] width 1275 height 577
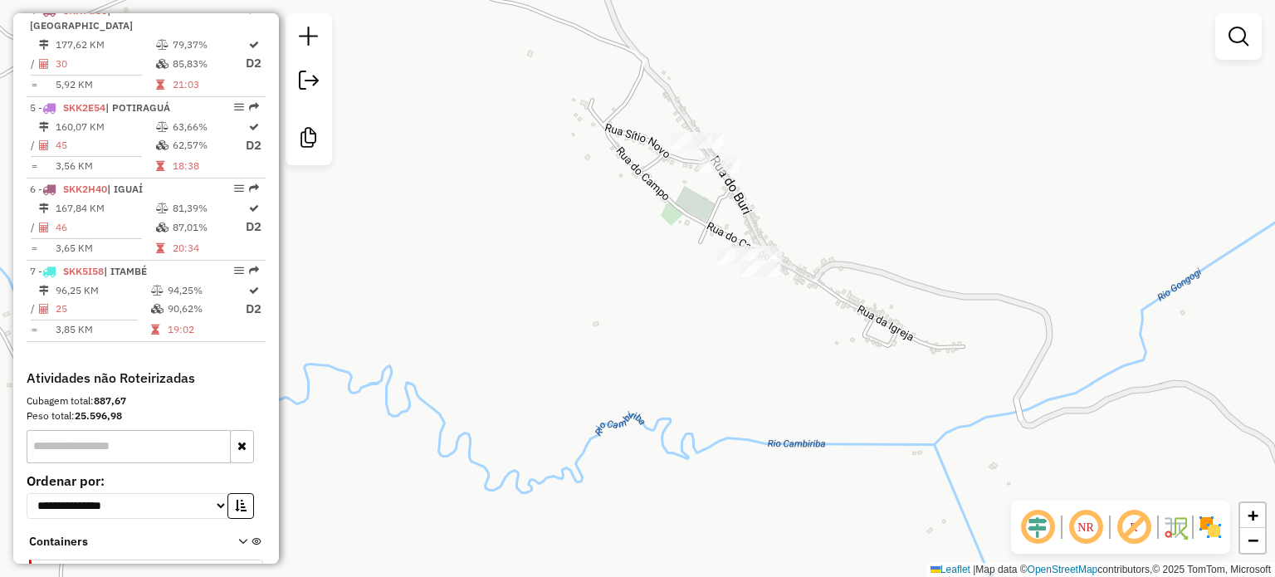
drag, startPoint x: 741, startPoint y: 316, endPoint x: 650, endPoint y: 144, distance: 194.2
click at [644, 164] on div "Janela de atendimento Grade de atendimento Capacidade Transportadoras Veículos …" at bounding box center [637, 288] width 1275 height 577
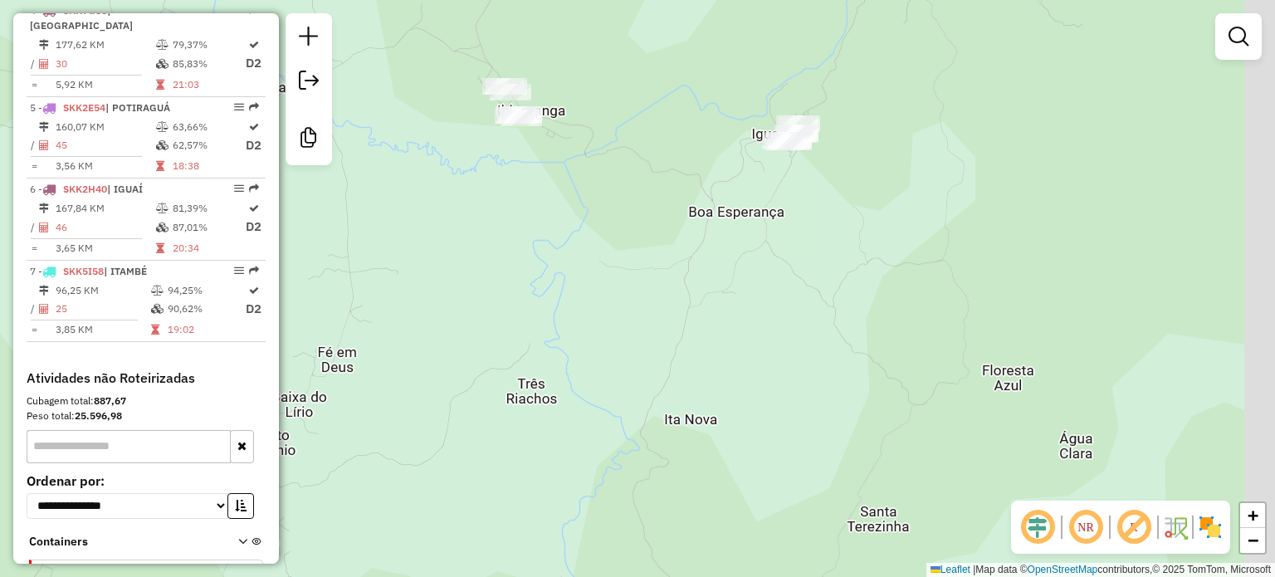
drag, startPoint x: 915, startPoint y: 235, endPoint x: 657, endPoint y: 157, distance: 269.8
click at [657, 157] on div "Janela de atendimento Grade de atendimento Capacidade Transportadoras Veículos …" at bounding box center [637, 288] width 1275 height 577
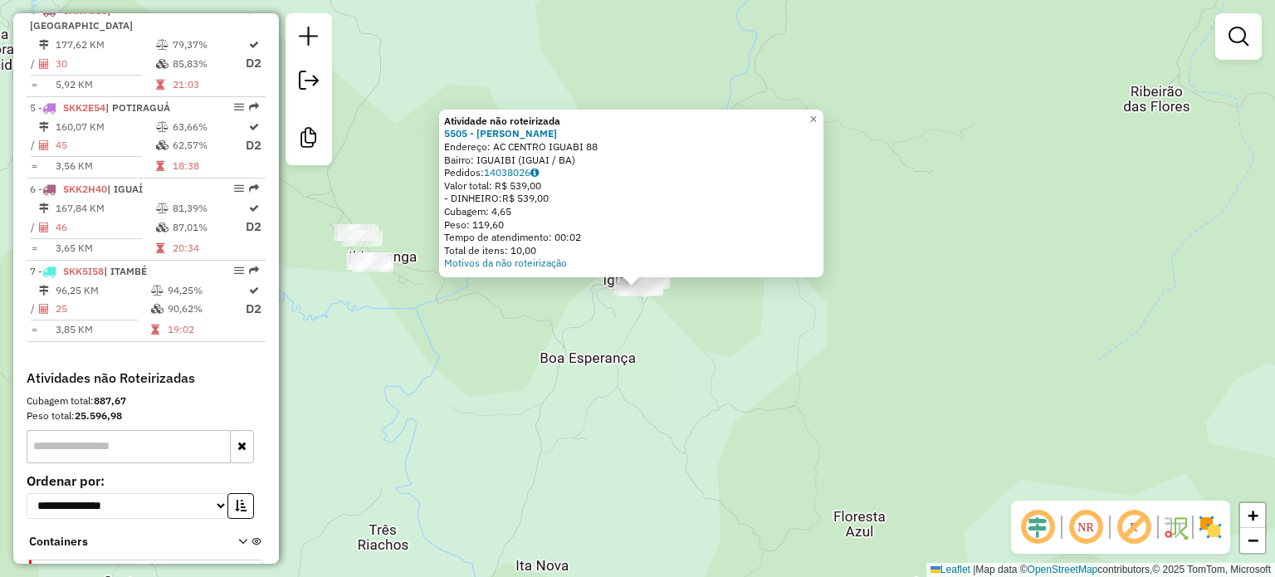
click at [773, 387] on div "Atividade não roteirizada 5505 - IGOR SAMPAIO DE OLIV Endereço: AC CENTRO IGUAB…" at bounding box center [637, 288] width 1275 height 577
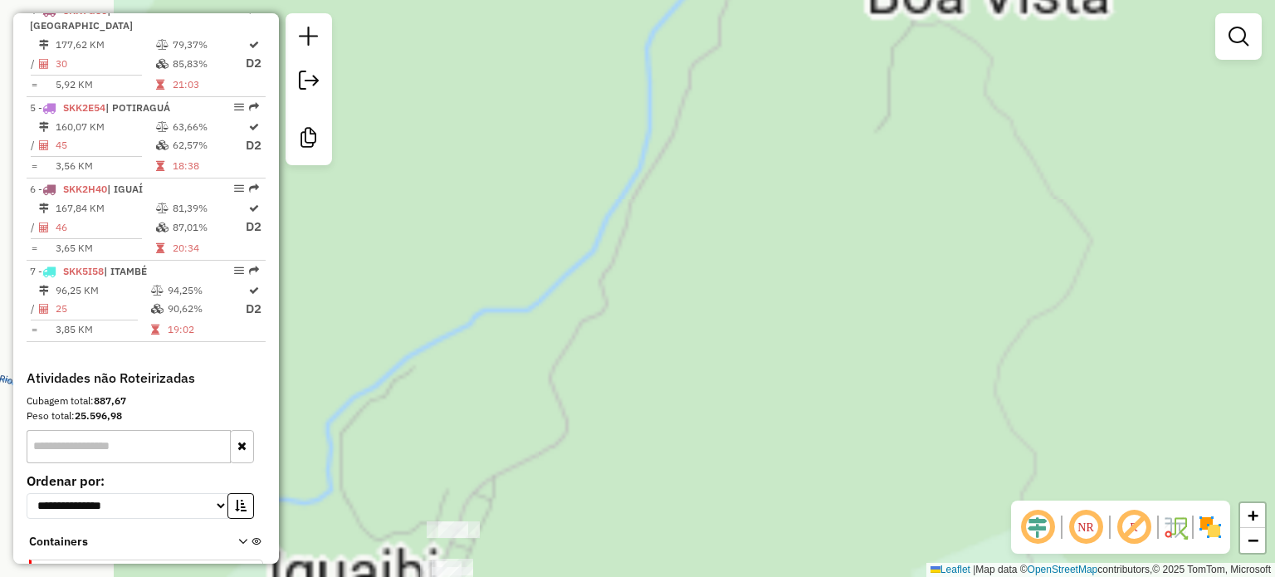
drag, startPoint x: 711, startPoint y: 176, endPoint x: 754, endPoint y: 123, distance: 68.5
click at [753, 125] on div "Janela de atendimento Grade de atendimento Capacidade Transportadoras Veículos …" at bounding box center [637, 288] width 1275 height 577
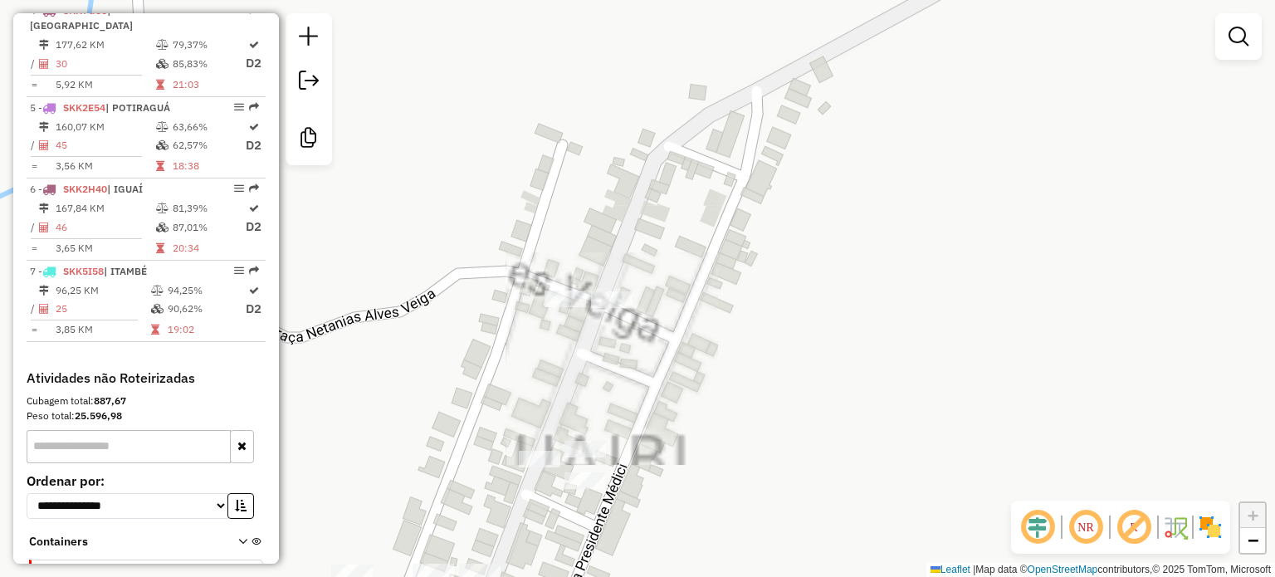
drag, startPoint x: 620, startPoint y: 384, endPoint x: 625, endPoint y: 297, distance: 87.3
click at [636, 300] on div "Janela de atendimento Grade de atendimento Capacidade Transportadoras Veículos …" at bounding box center [637, 288] width 1275 height 577
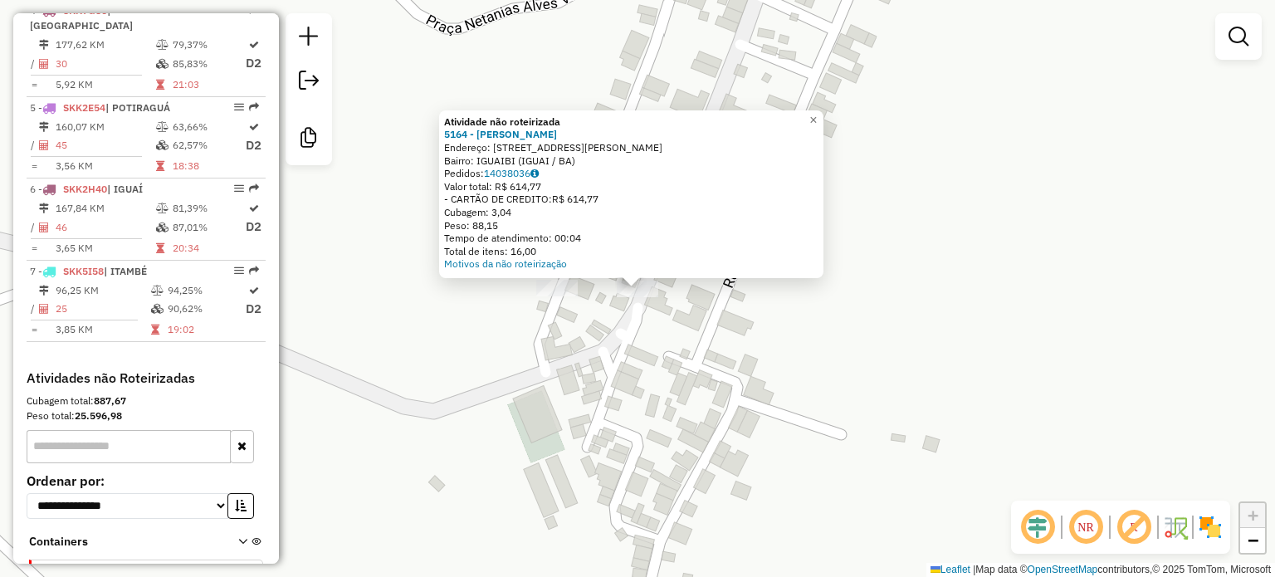
click at [594, 314] on div "Atividade não roteirizada 5164 - Ediana santos Endereço: Rua Antonio carlos Mag…" at bounding box center [637, 288] width 1275 height 577
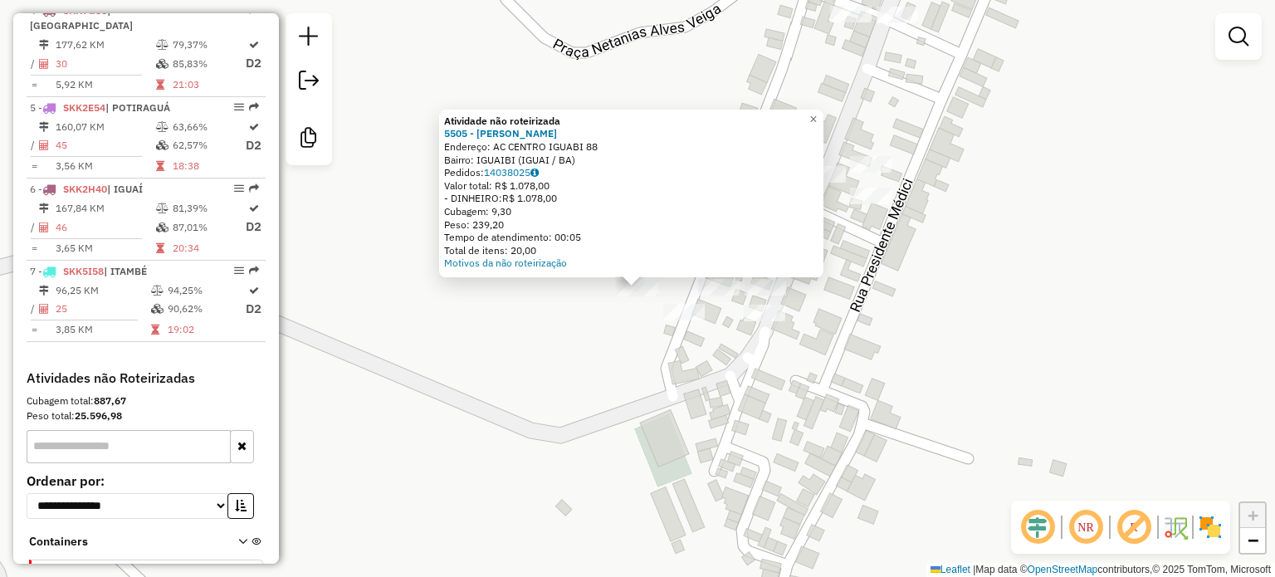
click at [629, 335] on div "Atividade não roteirizada 5505 - IGOR SAMPAIO DE OLIV Endereço: AC CENTRO IGUAB…" at bounding box center [637, 288] width 1275 height 577
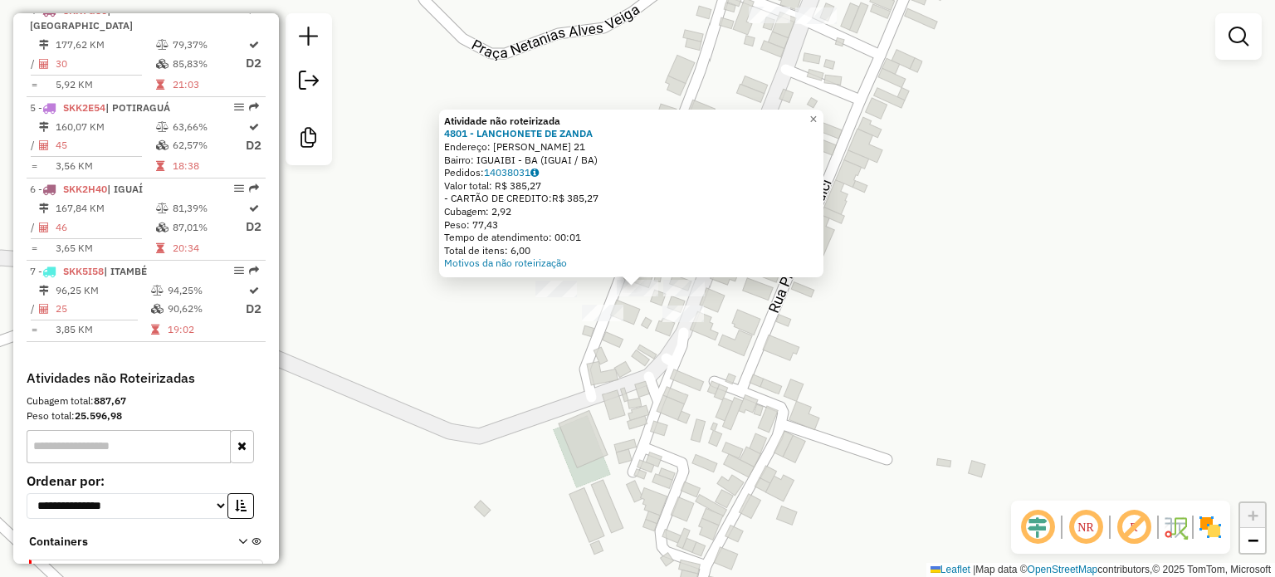
click at [683, 365] on div "Atividade não roteirizada 4801 - LANCHONETE DE ZANDA Endereço: ANTONIO CARLOS M…" at bounding box center [637, 288] width 1275 height 577
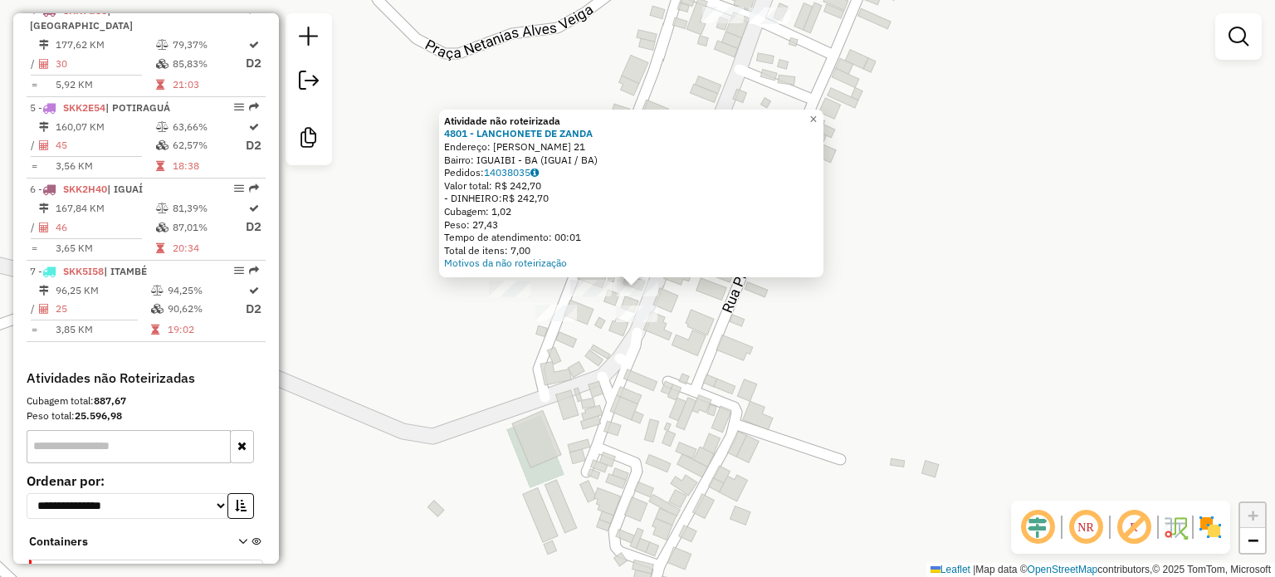
click at [750, 329] on div "Atividade não roteirizada 4801 - LANCHONETE DE ZANDA Endereço: ANTONIO CARLOS M…" at bounding box center [637, 288] width 1275 height 577
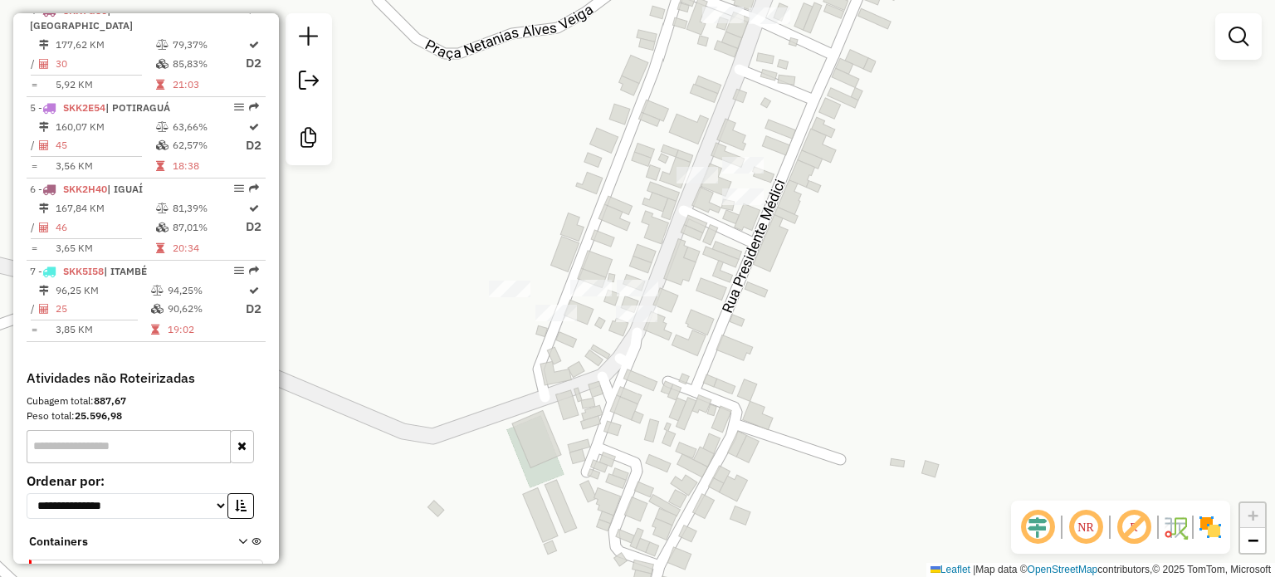
click at [750, 188] on div "Janela de atendimento Grade de atendimento Capacidade Transportadoras Veículos …" at bounding box center [637, 288] width 1275 height 577
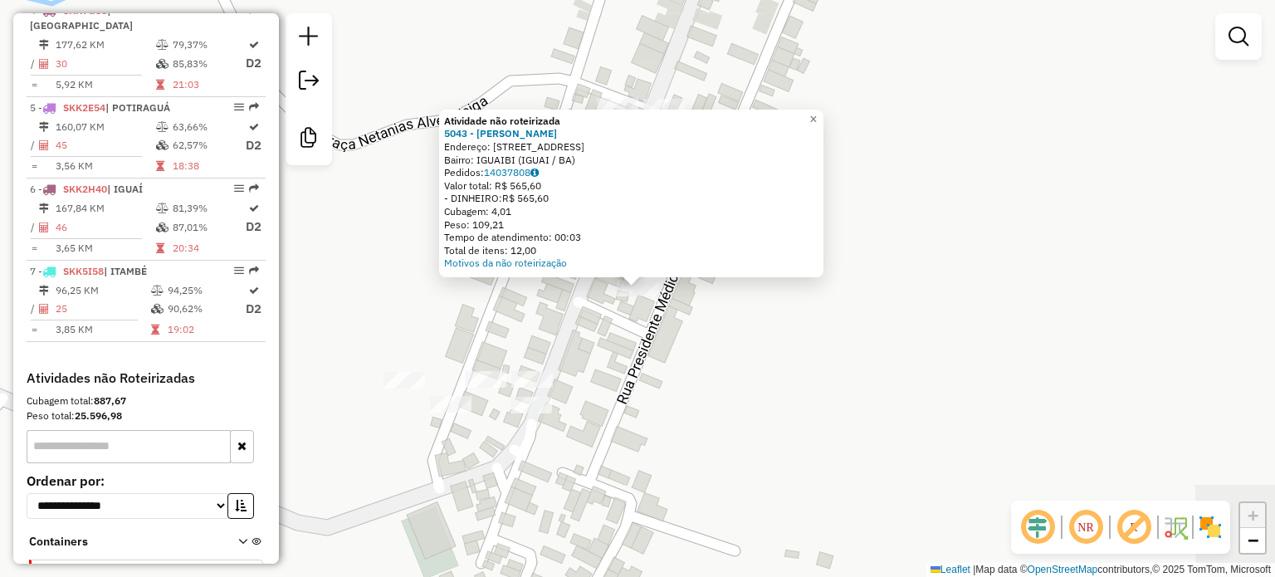
click at [687, 312] on div "Atividade não roteirizada 5043 - Guilherme Franca Endereço: Rua presinte medis …" at bounding box center [637, 288] width 1275 height 577
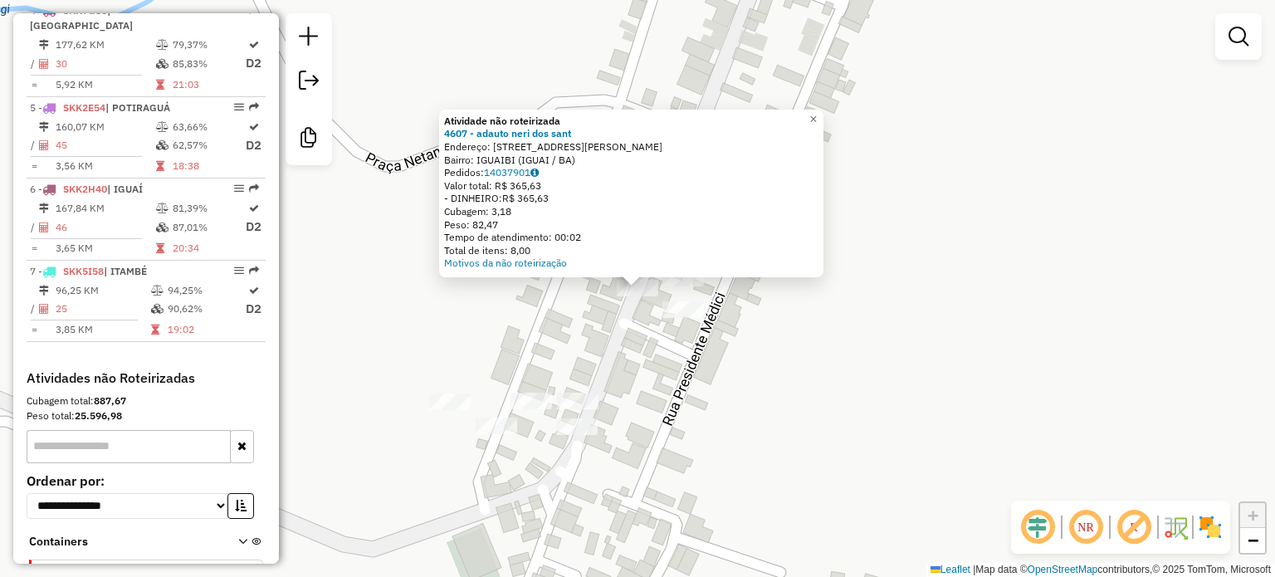
click at [594, 351] on div "Atividade não roteirizada 4607 - adauto neri dos sant Endereço: Rua netanias ve…" at bounding box center [637, 288] width 1275 height 577
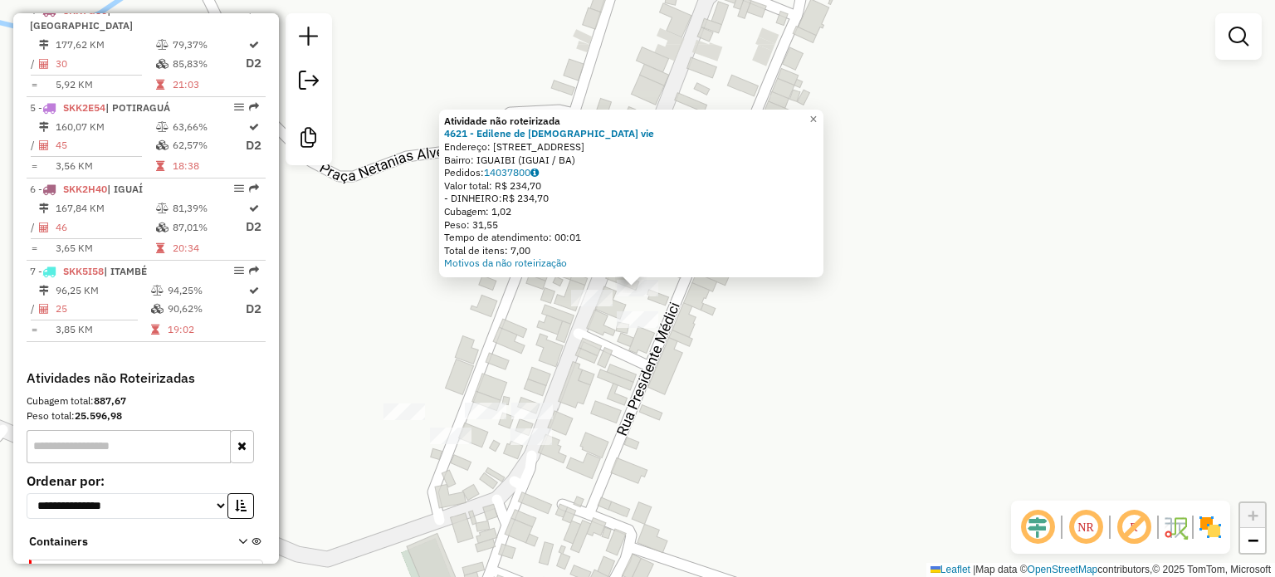
click at [575, 353] on div "Atividade não roteirizada 4621 - Edilene de jesus vie Endereço: Rua iguaibi 1 B…" at bounding box center [637, 288] width 1275 height 577
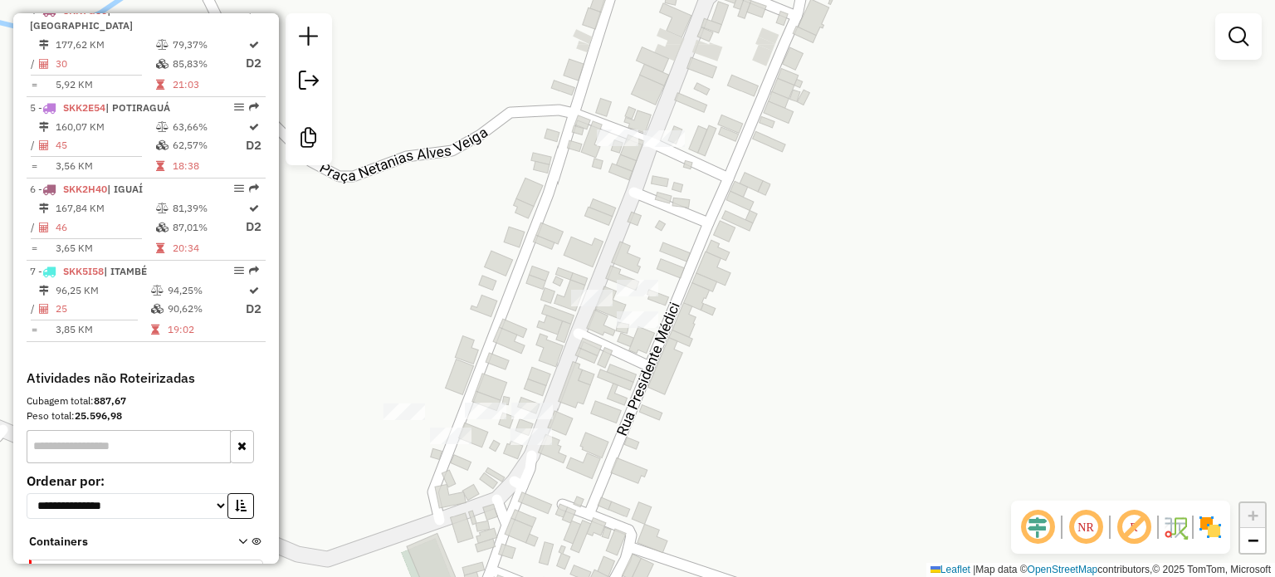
click at [604, 146] on div at bounding box center [618, 138] width 42 height 17
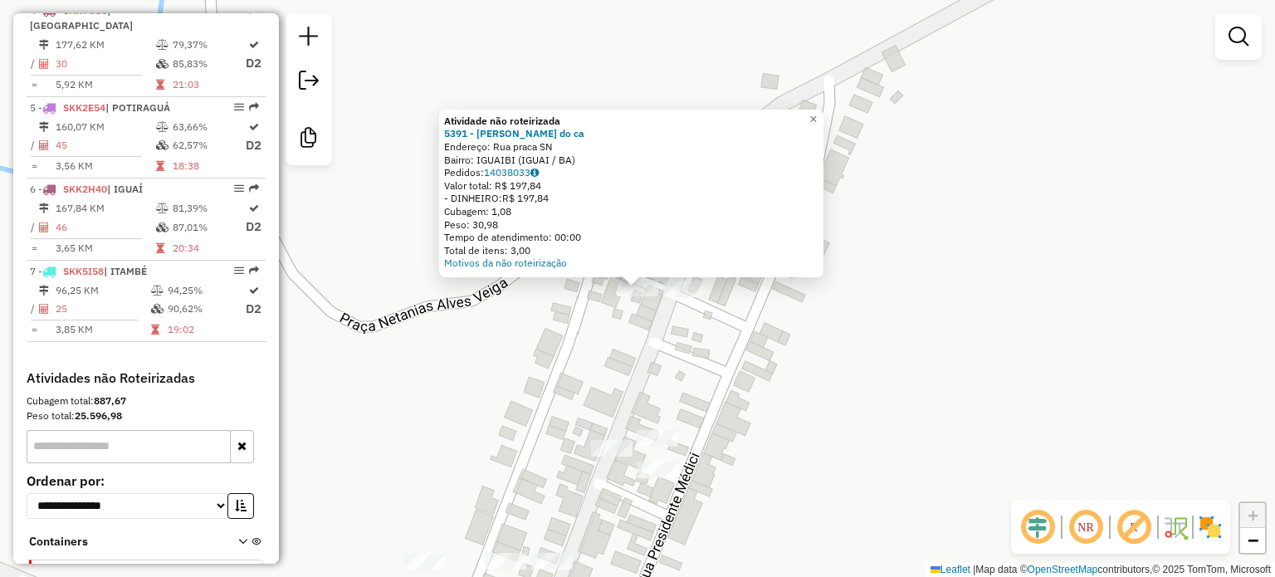
click at [585, 342] on div "Atividade não roteirizada 5391 - Paulino soares do ca Endereço: Rua praca SN Ba…" at bounding box center [637, 288] width 1275 height 577
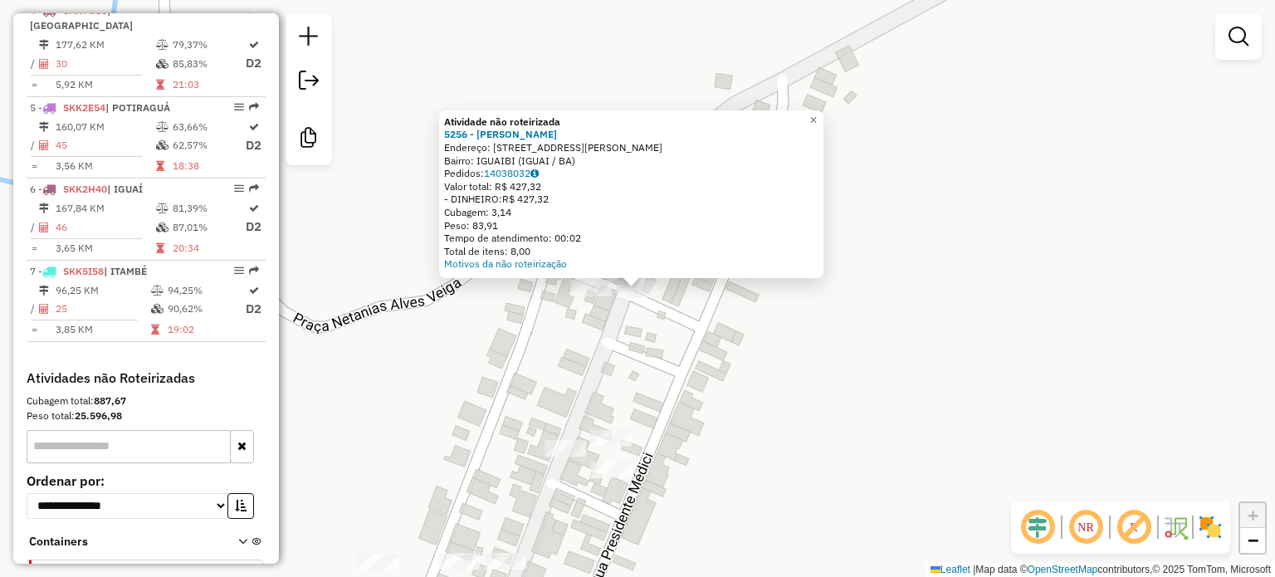
click at [648, 338] on div "Atividade não roteirizada 5256 - Paulo rocha santos Endereço: Rua carlos Magalh…" at bounding box center [637, 288] width 1275 height 577
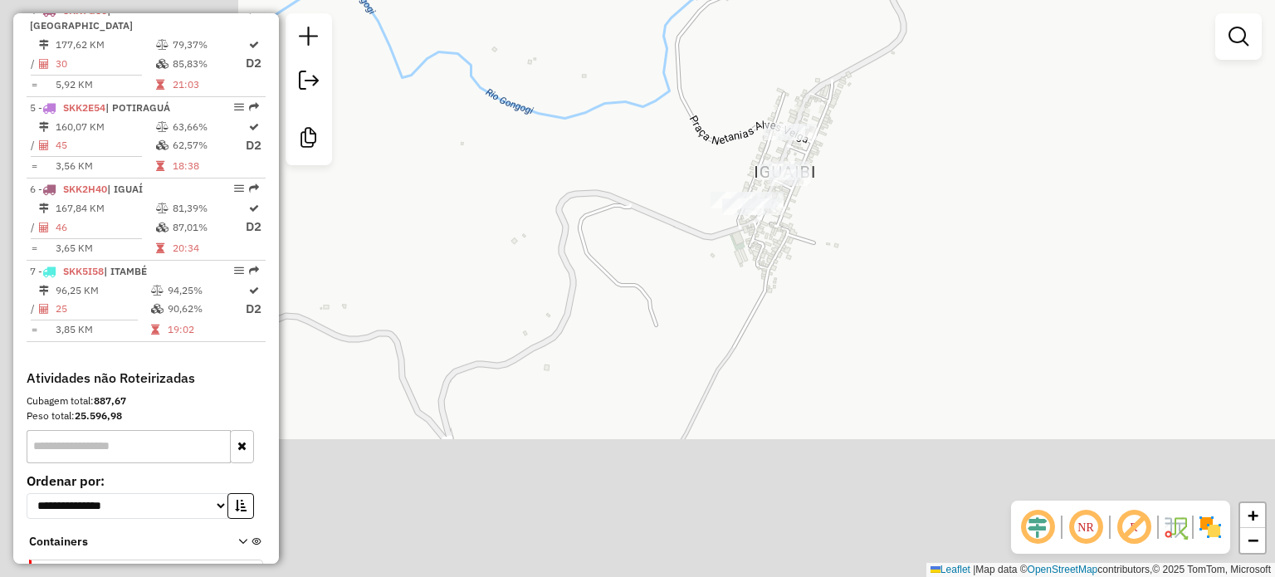
drag, startPoint x: 445, startPoint y: 340, endPoint x: 714, endPoint y: 141, distance: 334.8
click at [711, 147] on div "Janela de atendimento Grade de atendimento Capacidade Transportadoras Veículos …" at bounding box center [637, 288] width 1275 height 577
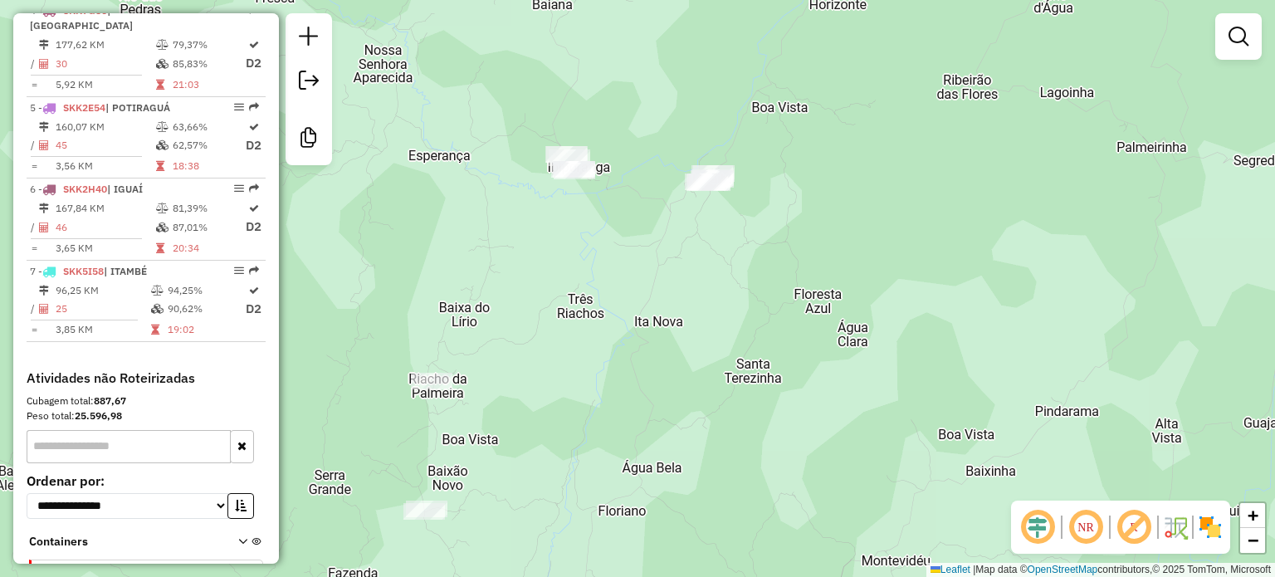
drag, startPoint x: 585, startPoint y: 291, endPoint x: 683, endPoint y: 163, distance: 161.7
click at [682, 165] on div "Janela de atendimento Grade de atendimento Capacidade Transportadoras Veículos …" at bounding box center [637, 288] width 1275 height 577
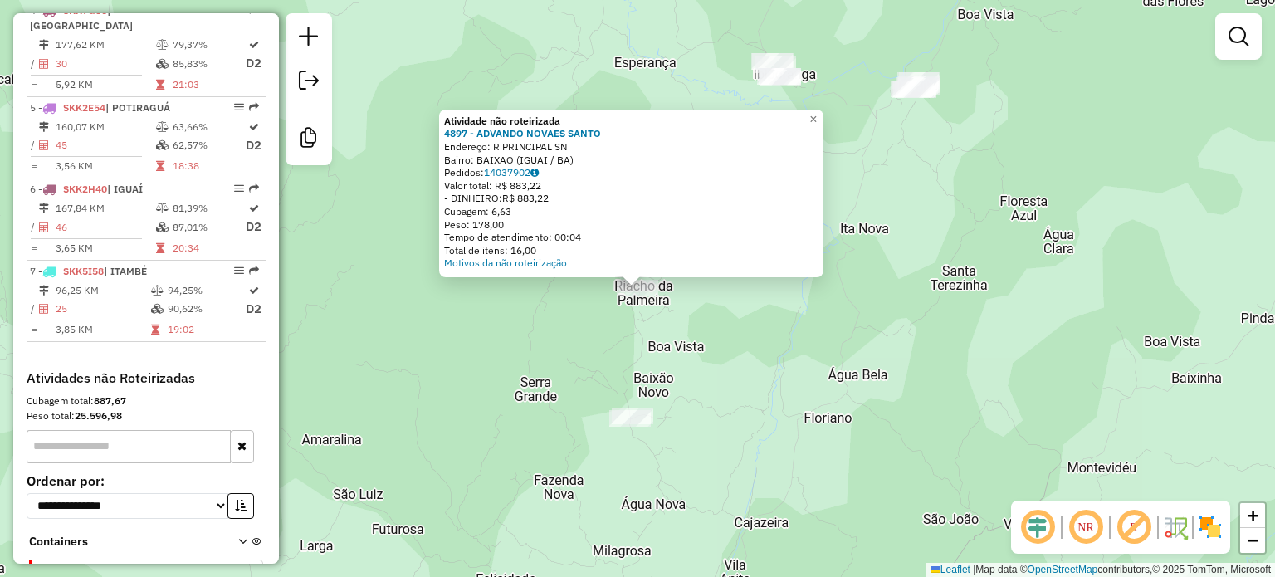
click at [628, 305] on div "Atividade não roteirizada 4897 - ADVANDO NOVAES SANTO Endereço: R PRINCIPAL SN …" at bounding box center [637, 288] width 1275 height 577
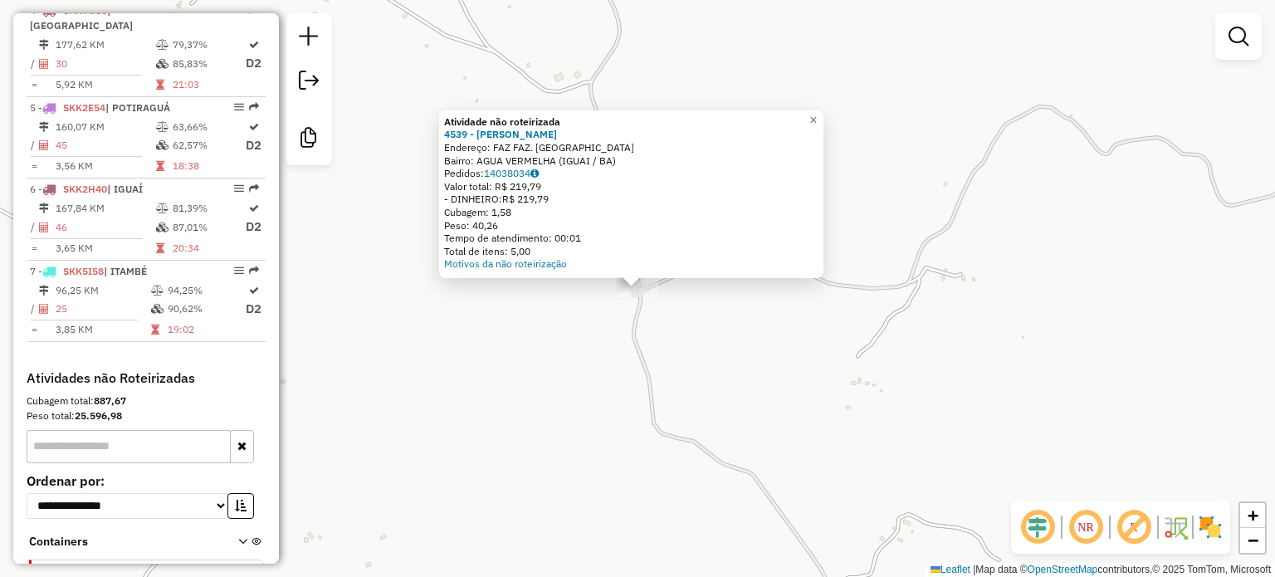
click at [543, 390] on div "Atividade não roteirizada 4539 - MARLENE OLIVEIRA DOS Endereço: FAZ FAZ. SANTO …" at bounding box center [637, 288] width 1275 height 577
click at [533, 311] on div "Atividade não roteirizada 6269 - MERCADO DO GALEGO Endereço: ESTRADA IGUAI SN B…" at bounding box center [637, 288] width 1275 height 577
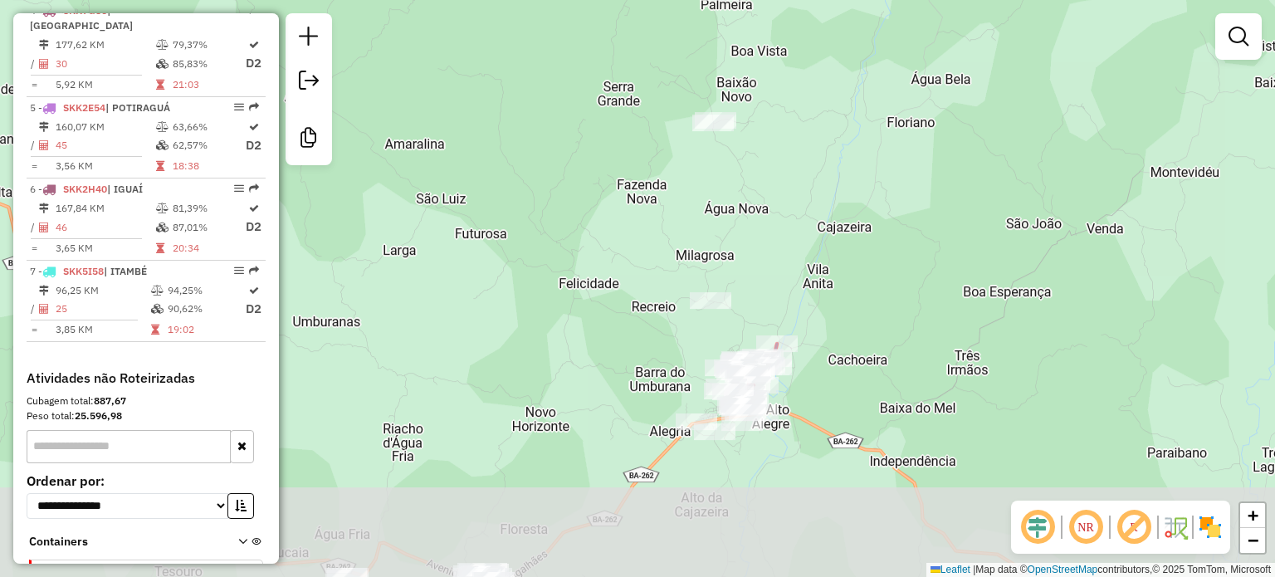
drag, startPoint x: 651, startPoint y: 453, endPoint x: 665, endPoint y: 171, distance: 282.7
click at [666, 172] on div "Janela de atendimento Grade de atendimento Capacidade Transportadoras Veículos …" at bounding box center [637, 288] width 1275 height 577
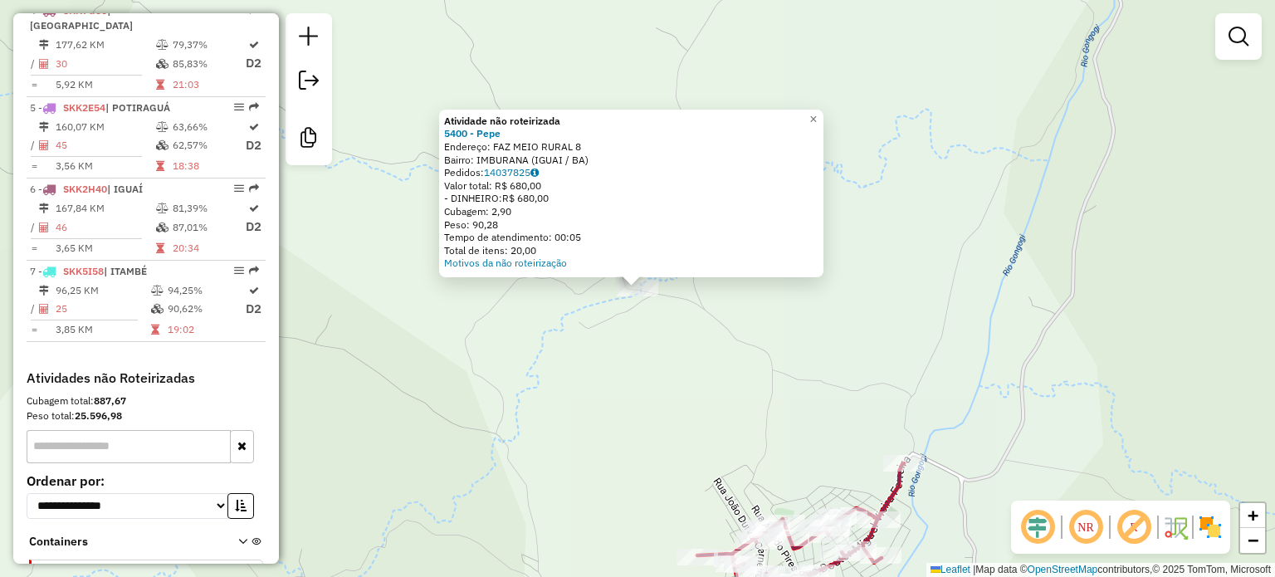
click at [644, 374] on div "Atividade não roteirizada 5400 - Pepe Endereço: FAZ MEIO RURAL 8 Bairro: IMBURA…" at bounding box center [637, 288] width 1275 height 577
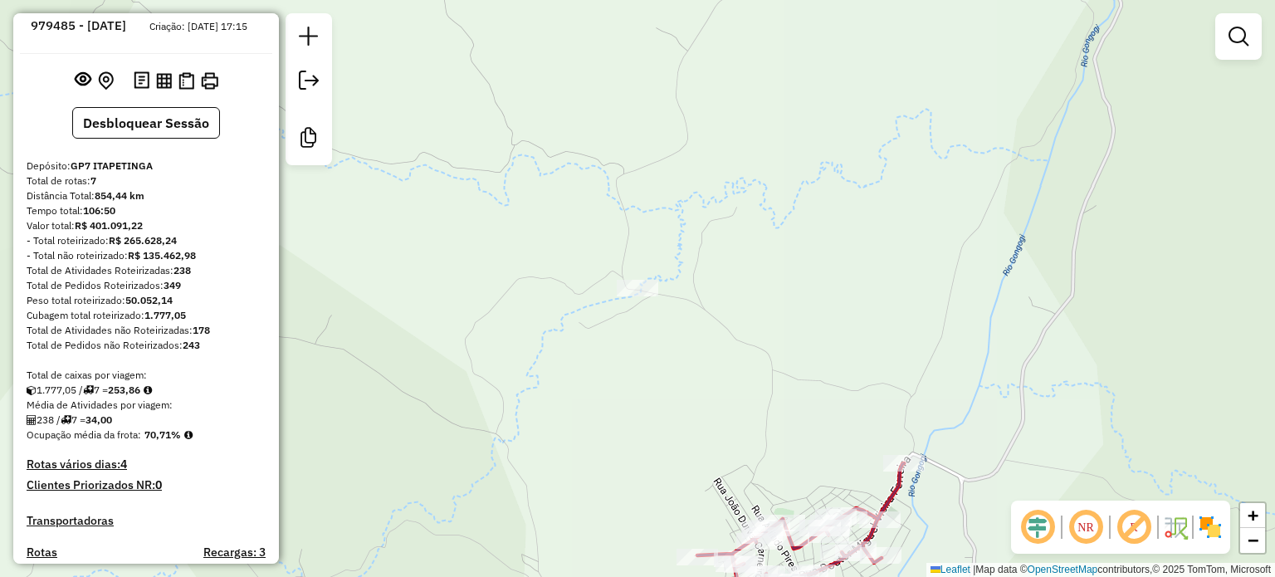
scroll to position [0, 0]
